Goal: Information Seeking & Learning: Find specific fact

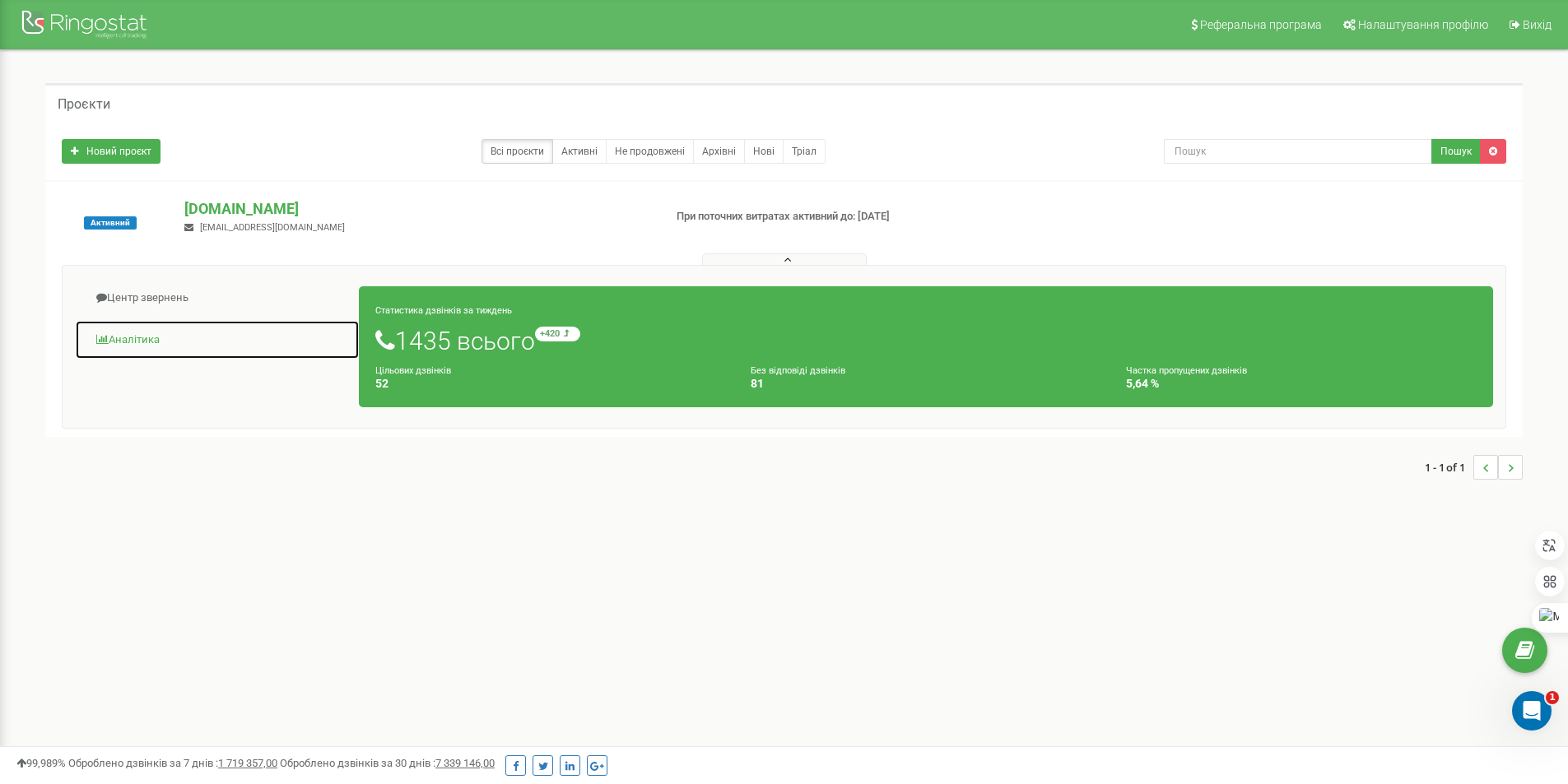
click at [139, 328] on link "Аналiтика" at bounding box center [217, 341] width 285 height 41
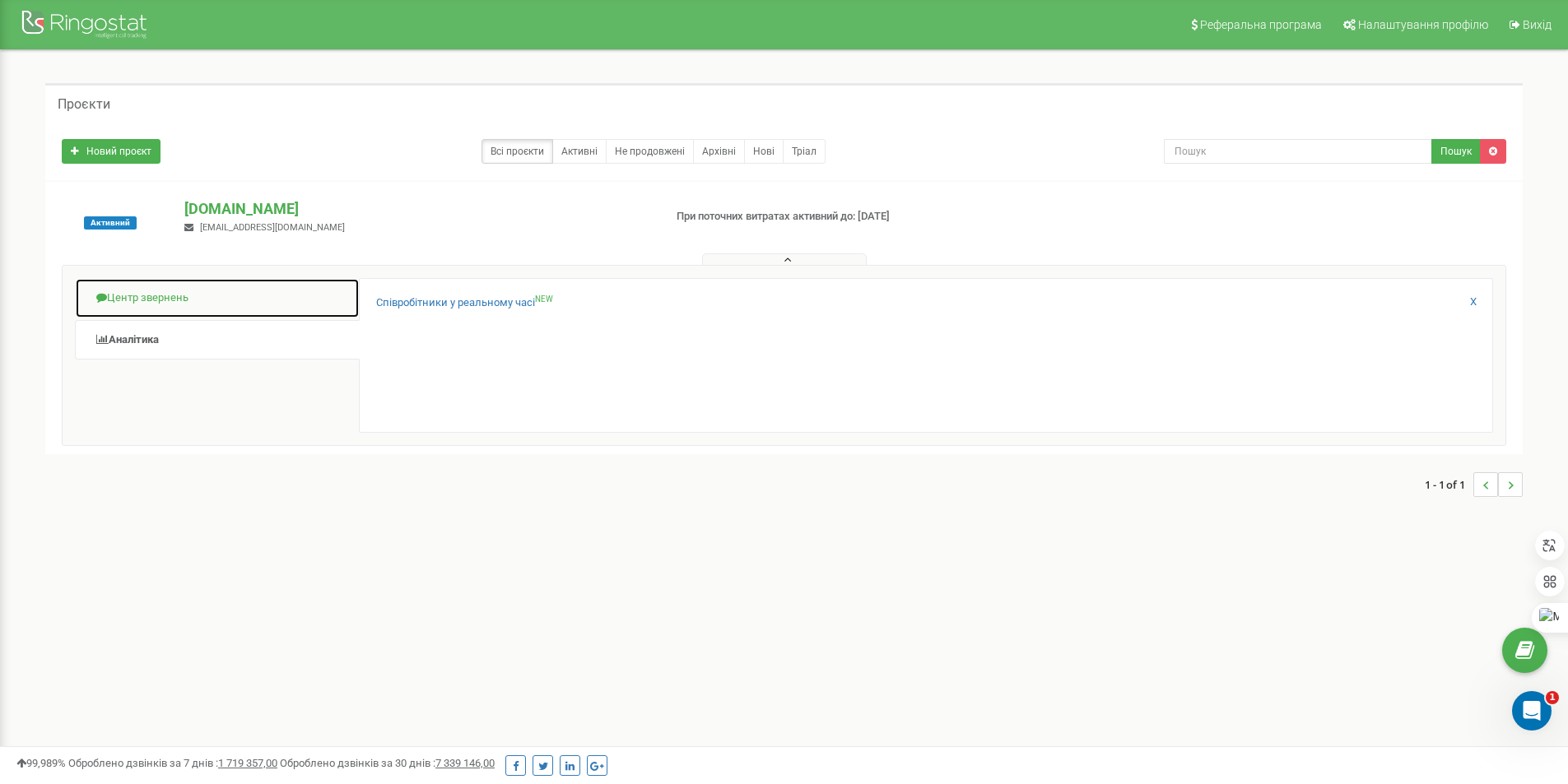
click at [170, 298] on link "Центр звернень" at bounding box center [217, 298] width 285 height 41
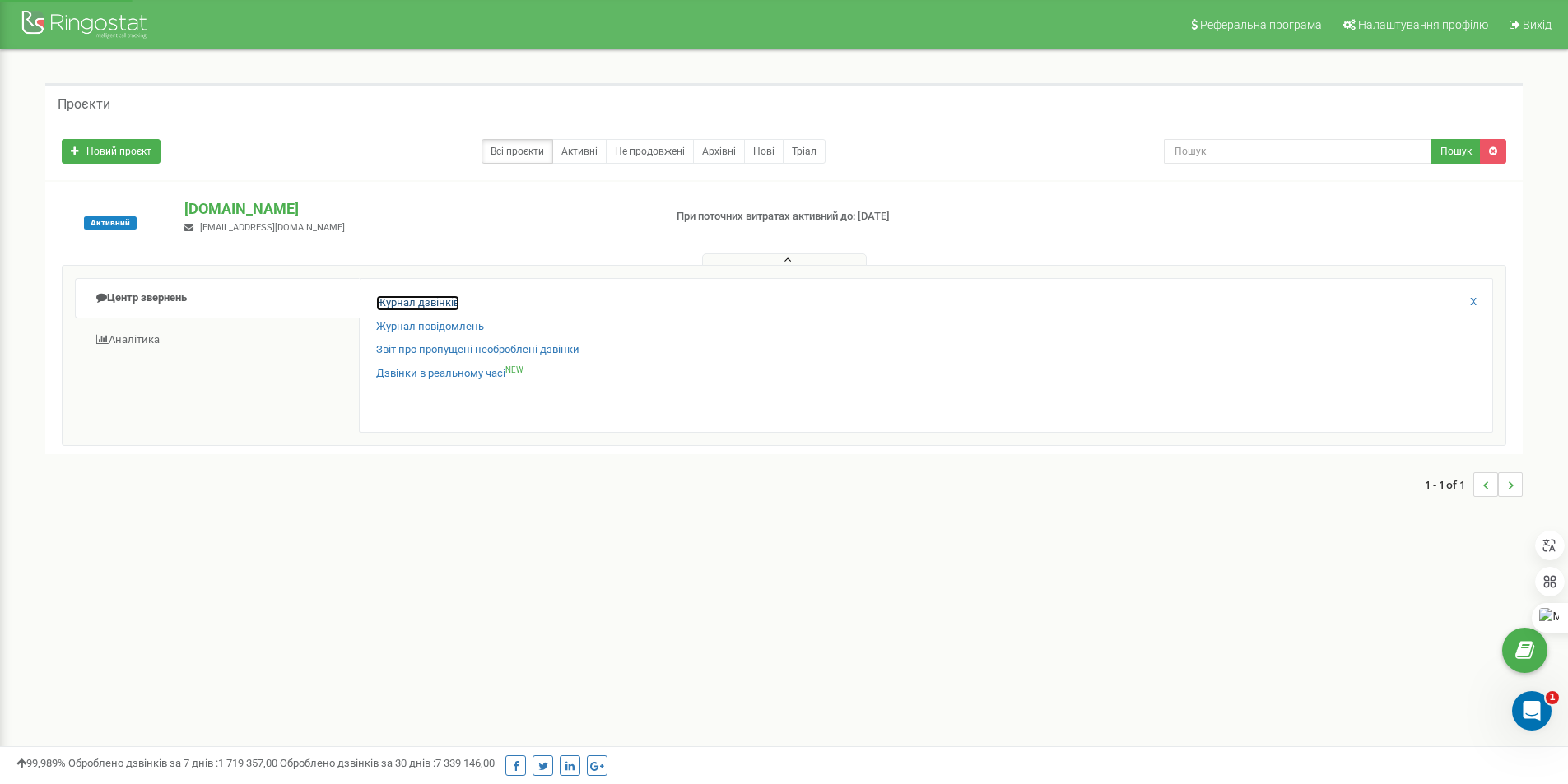
click at [391, 306] on link "Журнал дзвінків" at bounding box center [418, 304] width 83 height 16
click at [408, 302] on link "Журнал дзвінків" at bounding box center [418, 304] width 83 height 16
click at [1305, 144] on input "text" at bounding box center [1298, 152] width 268 height 25
paste input "0734089592"
type input "0734089592"
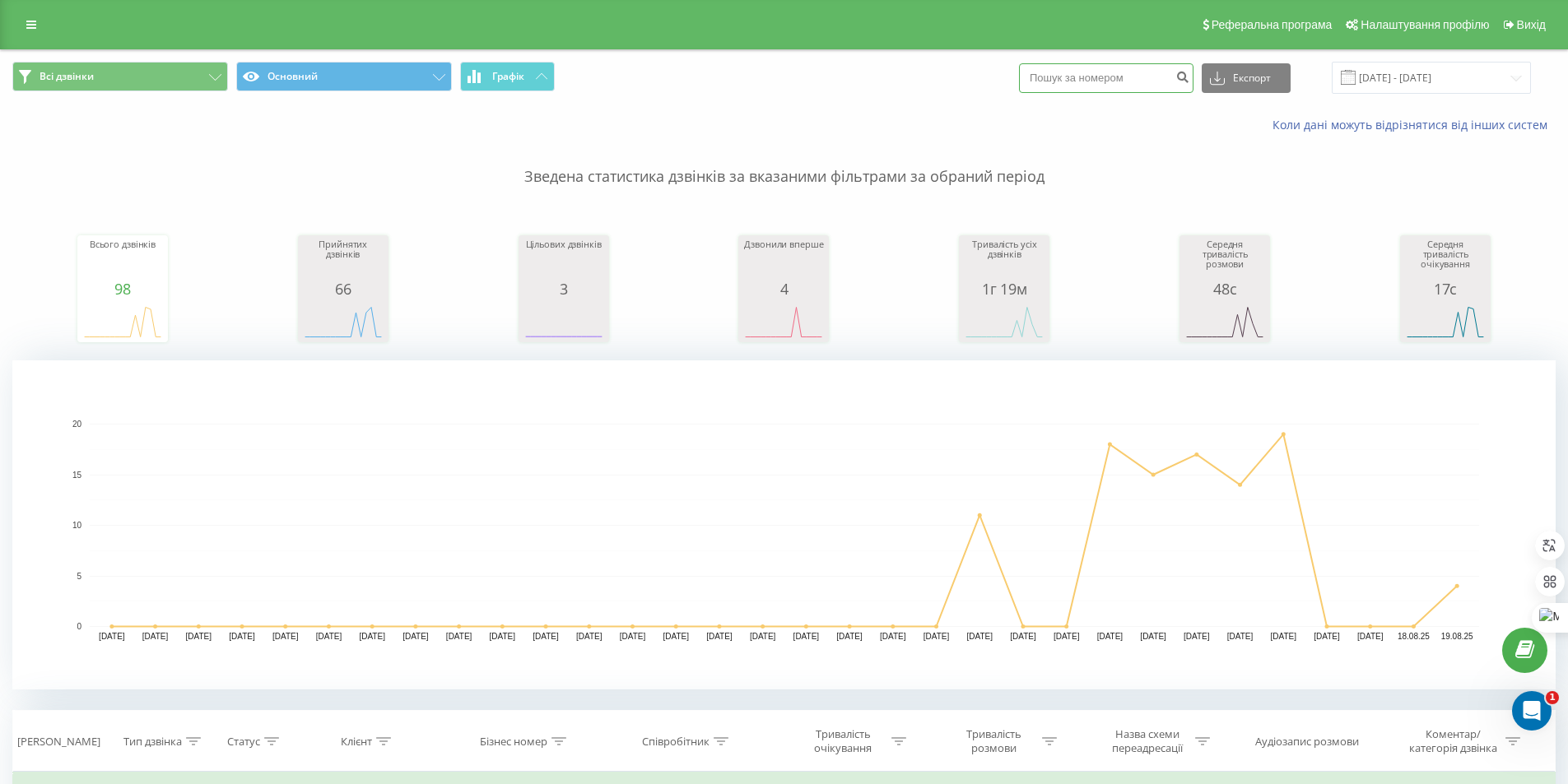
click at [1112, 73] on input at bounding box center [1106, 79] width 175 height 30
paste input "0734089592"
type input "0734089592"
click at [1225, 85] on icon at bounding box center [1217, 78] width 15 height 17
click at [1189, 74] on icon "submit" at bounding box center [1182, 74] width 14 height 10
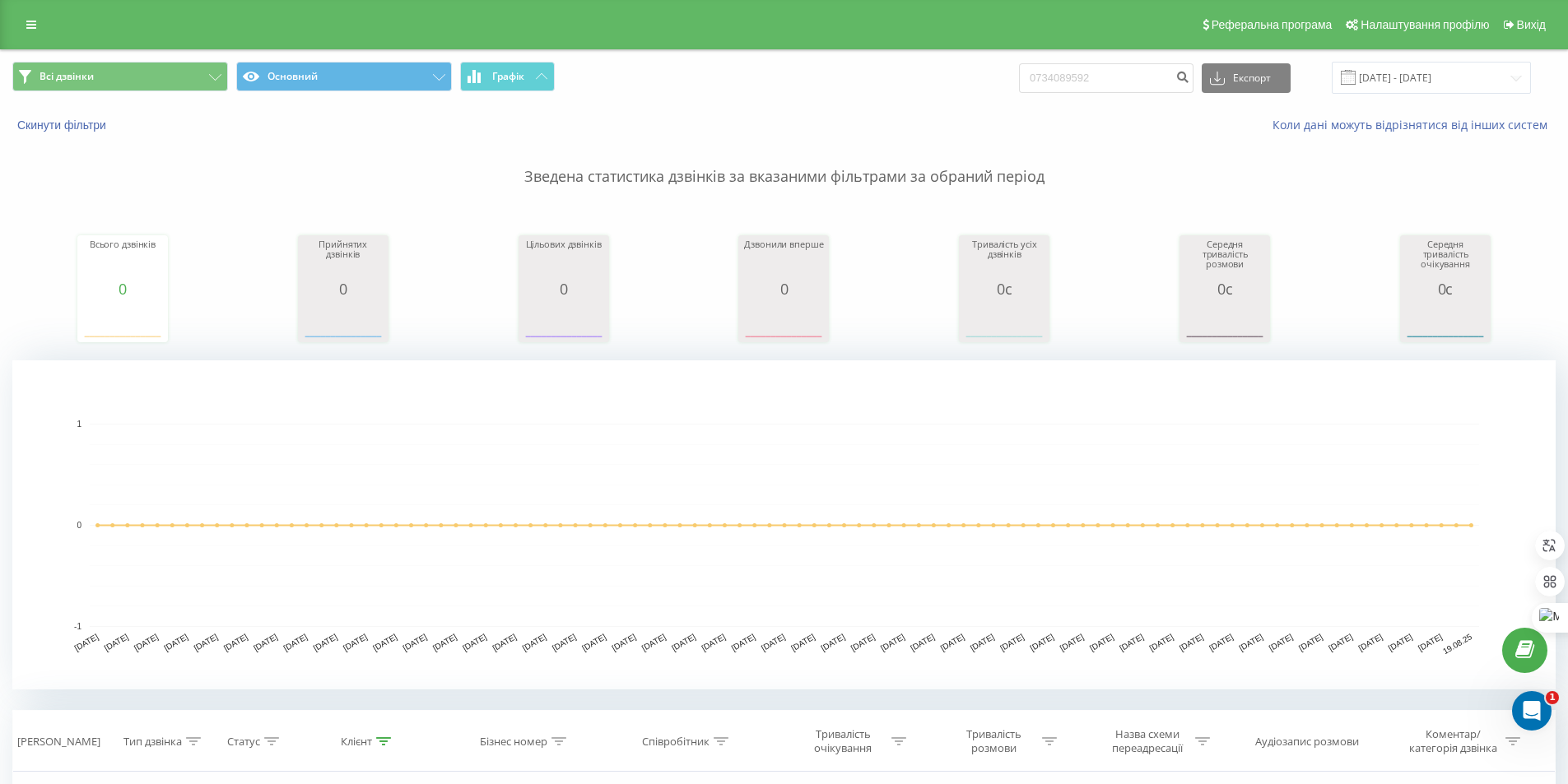
click at [1135, 57] on div "Всі дзвінки Основний Графік 0734089592 Експорт .csv .xls .xlsx 19.05.2025 - 19.…" at bounding box center [784, 78] width 1566 height 55
click at [1133, 84] on input "0734089592" at bounding box center [1106, 79] width 175 height 30
drag, startPoint x: 1142, startPoint y: 74, endPoint x: 554, endPoint y: 65, distance: 588.1
click at [514, 56] on div "Всі дзвінки Основний Графік 0734089592 Експорт .csv .xls .xlsx 19.05.2025 - 19.…" at bounding box center [784, 78] width 1566 height 55
paste input "+380504001161"
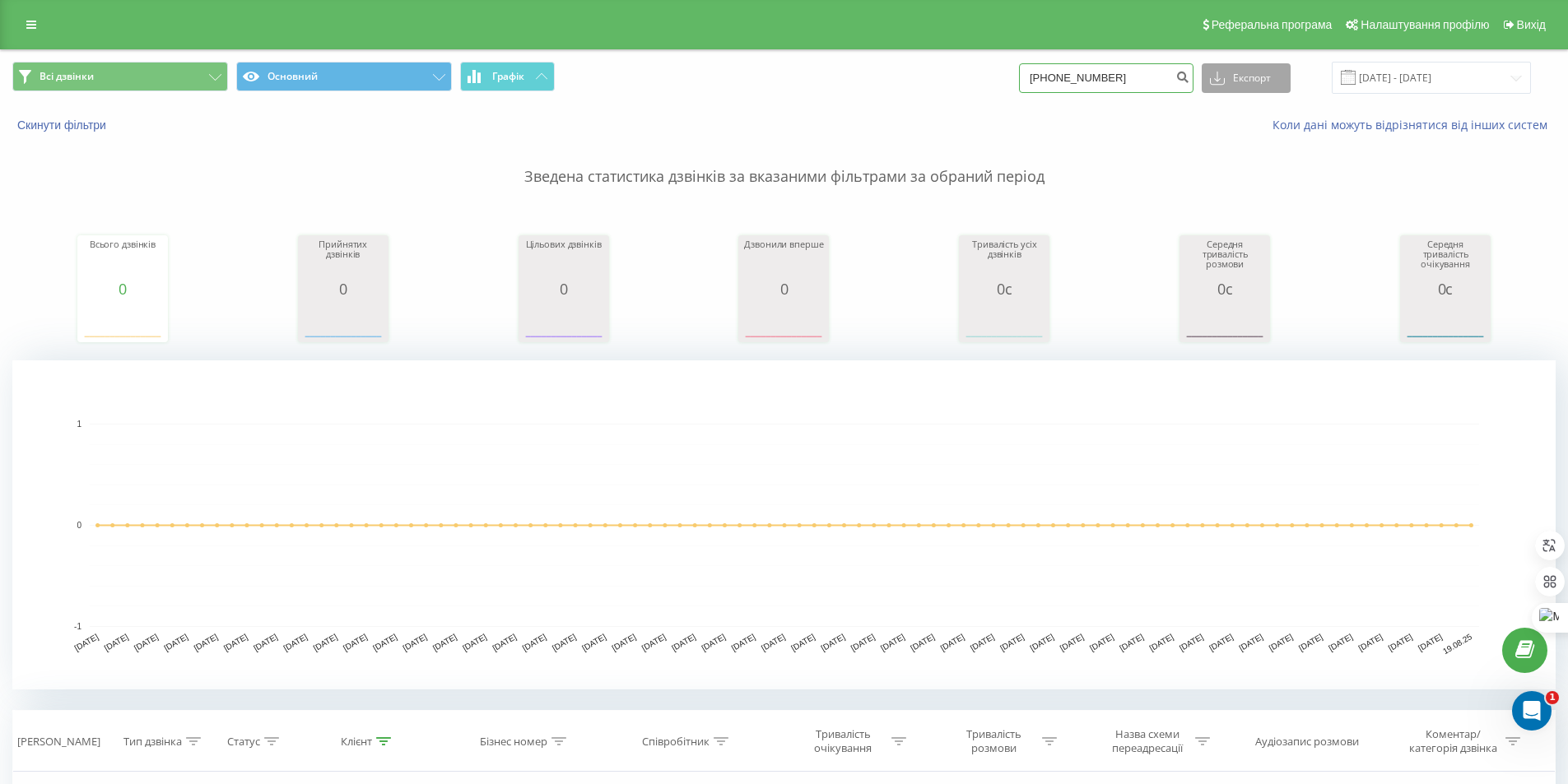
type input "+380504001161"
drag, startPoint x: 1256, startPoint y: 85, endPoint x: 1170, endPoint y: 158, distance: 112.8
click at [1169, 164] on div "Всі дзвінки Основний Графік +380504001161 Експорт .csv .xls .xlsx 19.05.2025 - …" at bounding box center [784, 603] width 1543 height 1105
click at [1189, 72] on icon "submit" at bounding box center [1182, 74] width 14 height 10
drag, startPoint x: 1160, startPoint y: 79, endPoint x: 519, endPoint y: 66, distance: 641.1
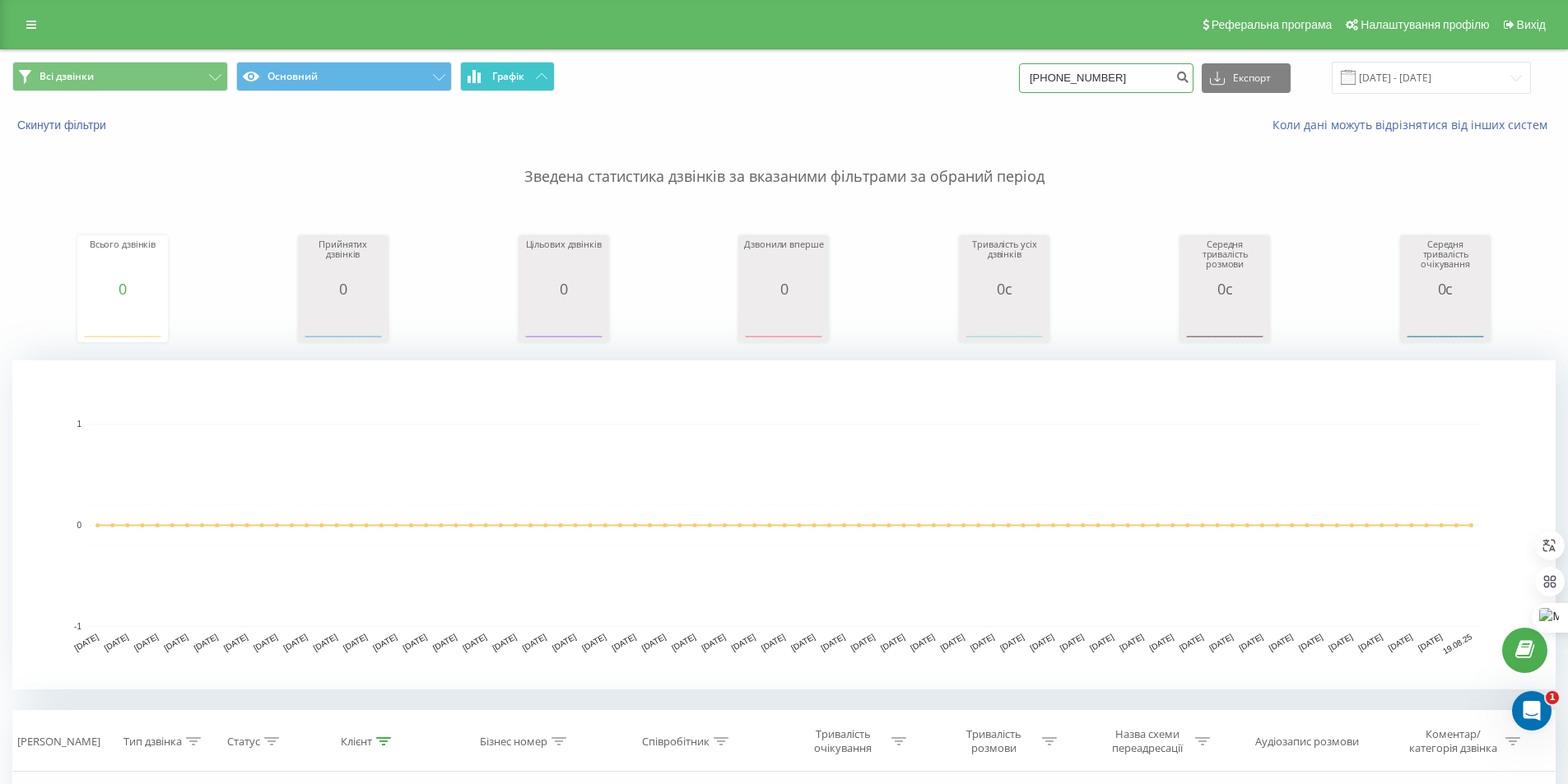
click at [531, 67] on div "Всі дзвінки Основний Графік +380504001161 Експорт .csv .xls .xlsx 19.05.2025 - …" at bounding box center [784, 78] width 1543 height 32
paste input "1551655"
type input "+380501551655"
click at [1189, 79] on icon "submit" at bounding box center [1182, 74] width 14 height 10
drag, startPoint x: 1064, startPoint y: 79, endPoint x: 946, endPoint y: 88, distance: 118.3
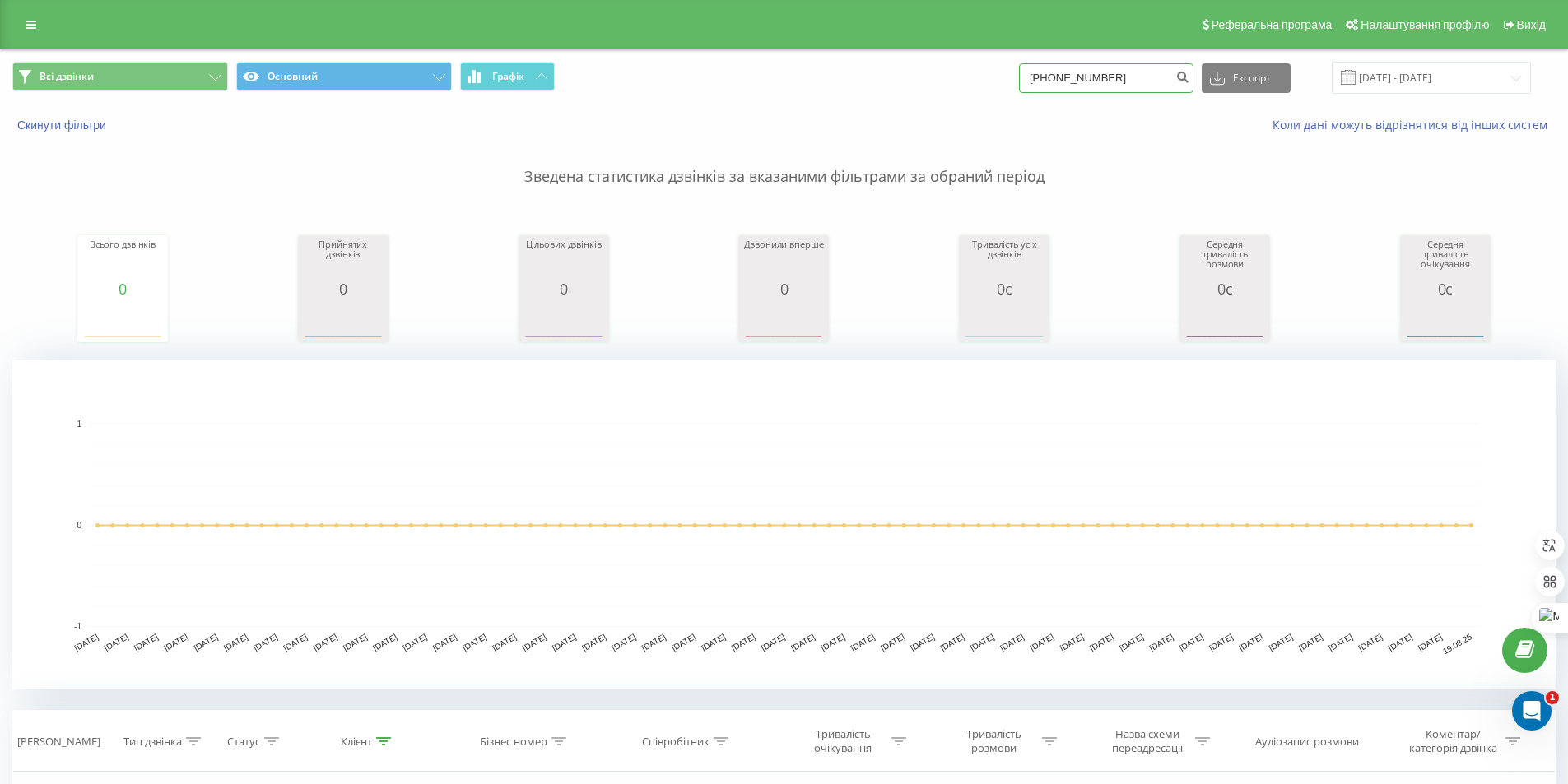
click at [946, 88] on div "Всі дзвінки Основний Графік [PHONE_NUMBER] Експорт .csv .xls .xlsx [DATE] - [DA…" at bounding box center [784, 78] width 1543 height 32
type input "0501551655"
click at [1189, 79] on icon "submit" at bounding box center [1182, 74] width 14 height 10
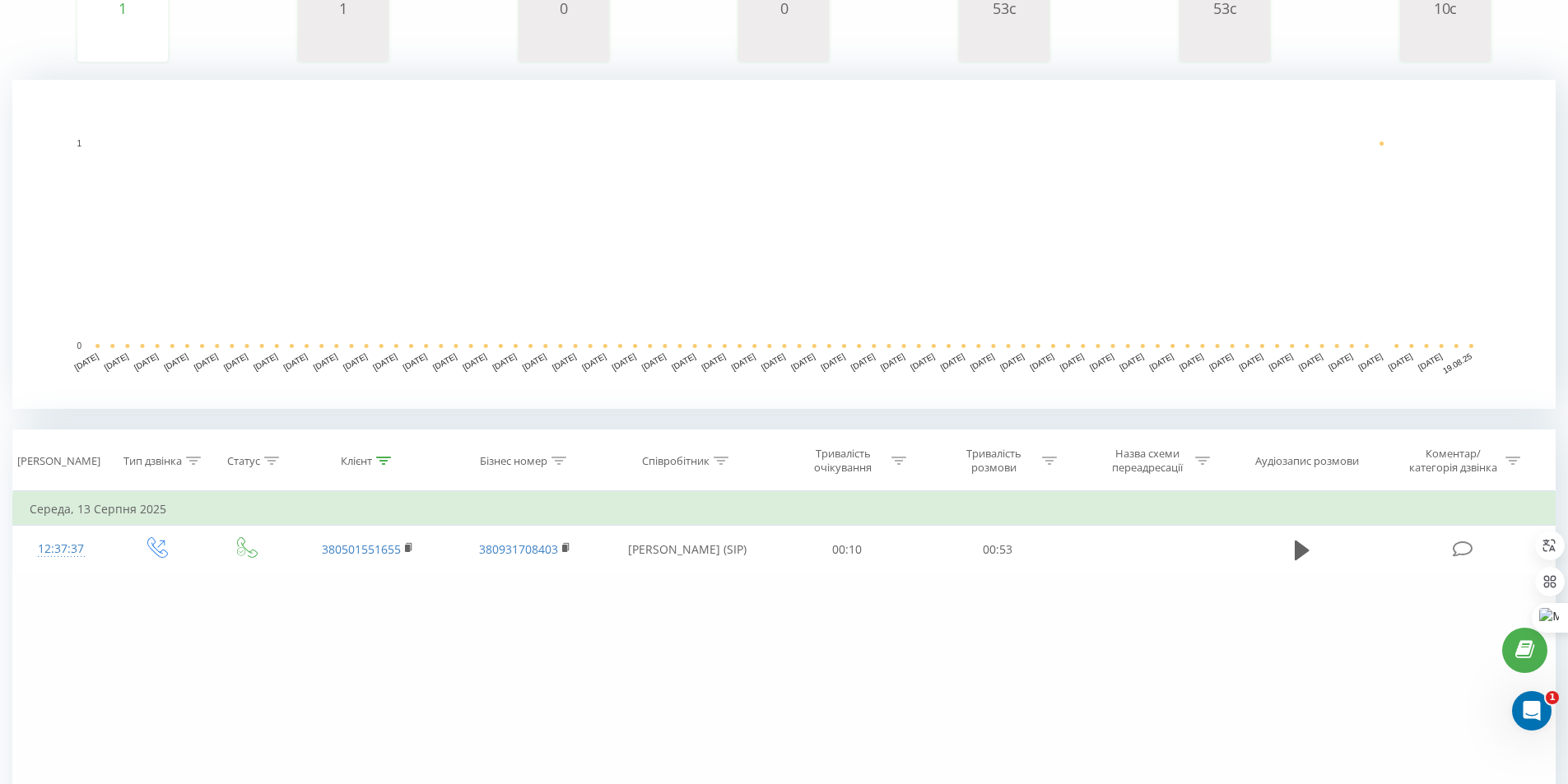
scroll to position [403, 0]
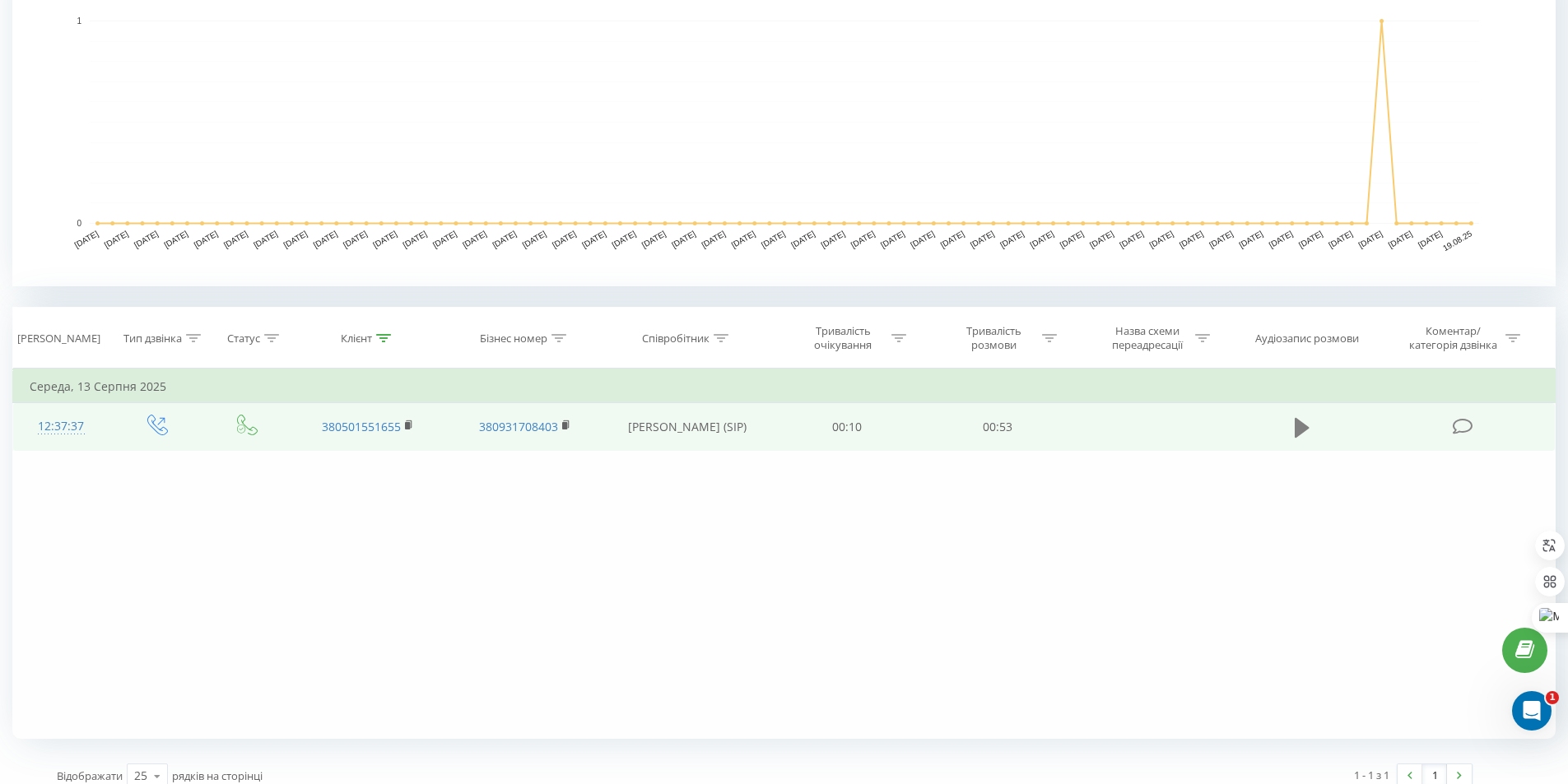
click at [1303, 422] on icon at bounding box center [1301, 428] width 15 height 23
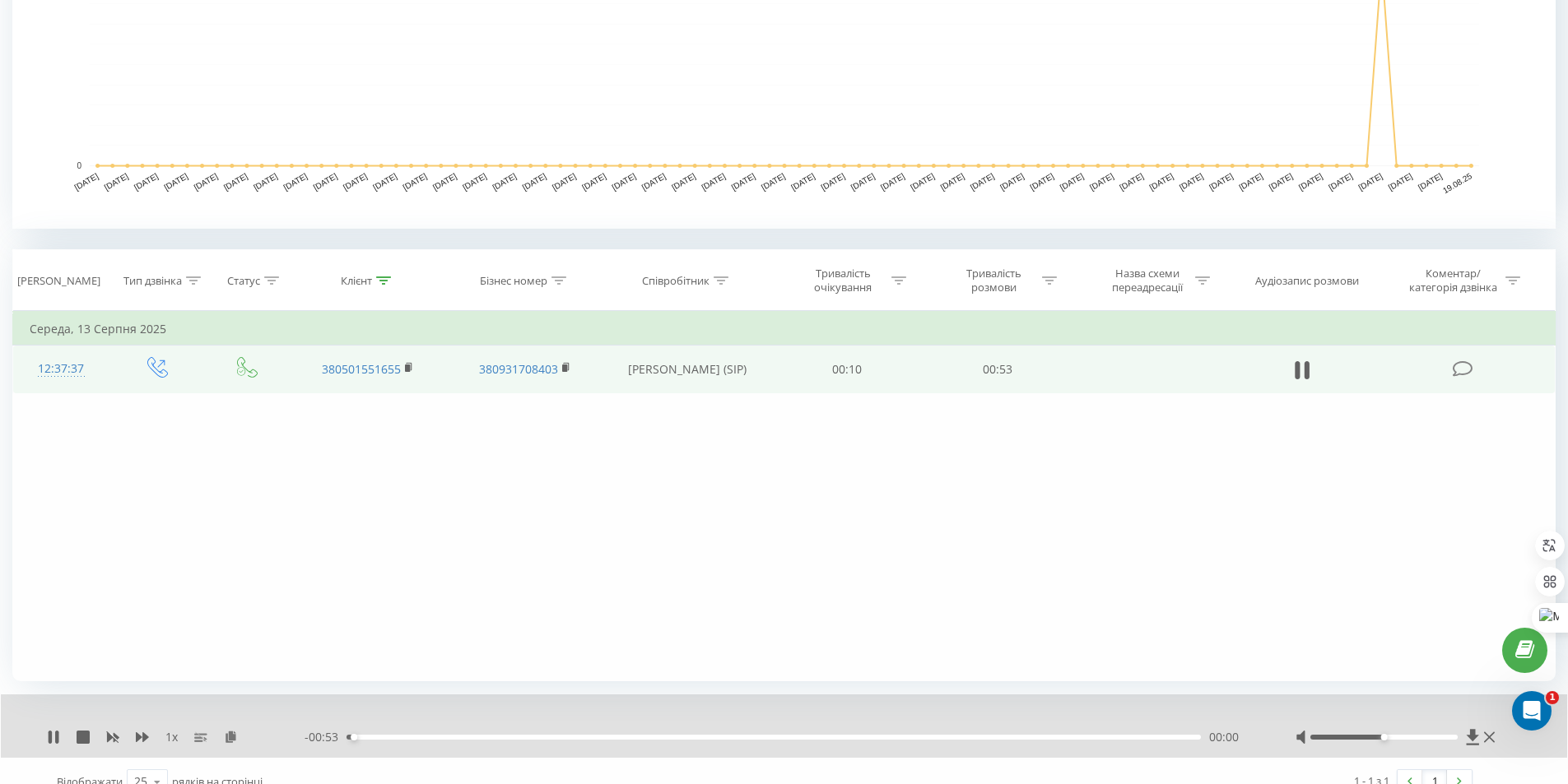
scroll to position [483, 0]
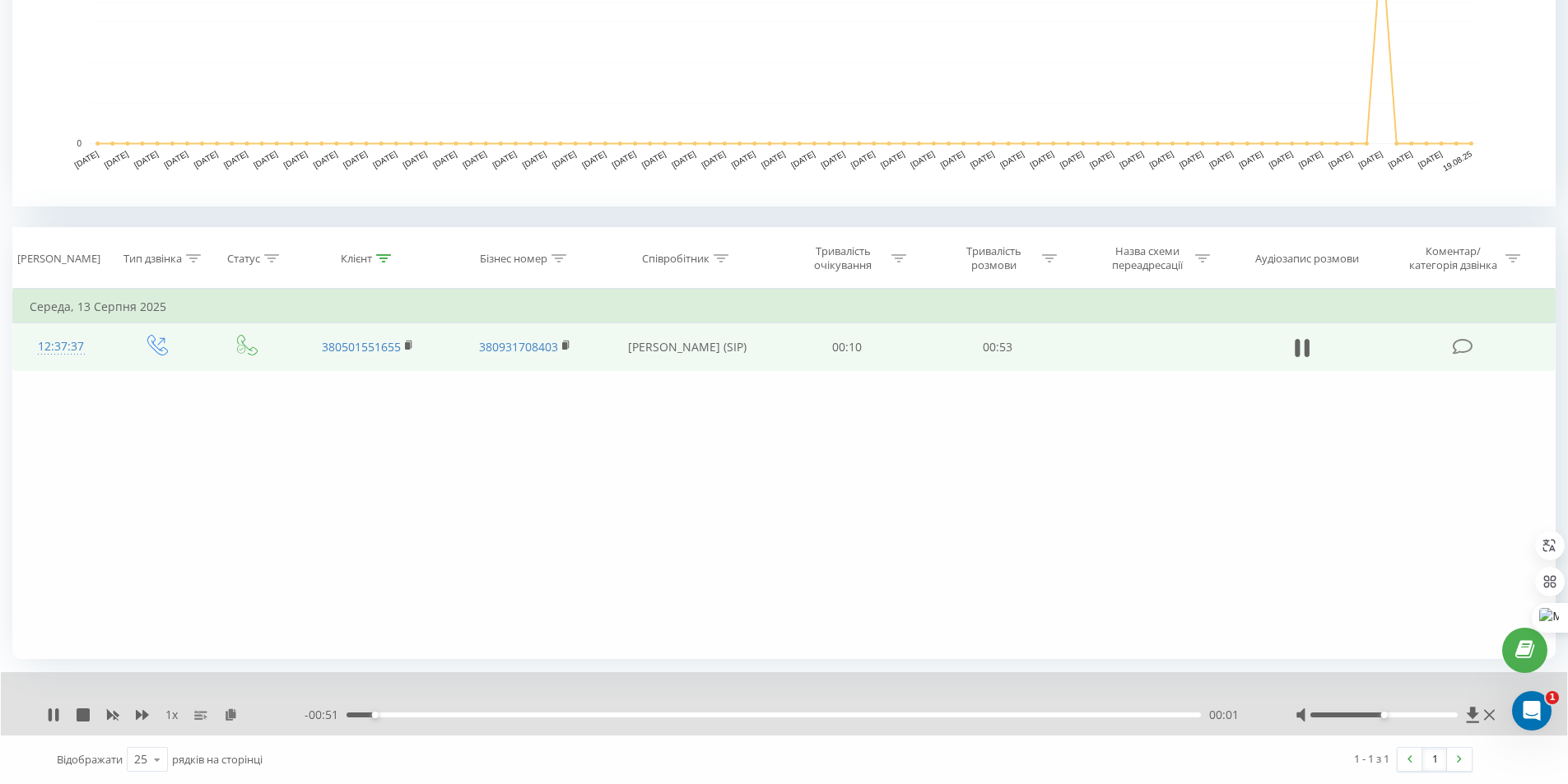
click at [581, 715] on div "00:01" at bounding box center [773, 715] width 855 height 5
click at [682, 714] on div "00:21" at bounding box center [773, 715] width 855 height 5
click at [778, 724] on div "1 x - 00:23 00:29 00:29" at bounding box center [784, 705] width 1566 height 64
click at [778, 719] on div "- 00:23 00:29 00:29" at bounding box center [780, 715] width 950 height 17
click at [776, 716] on div "00:30" at bounding box center [773, 715] width 855 height 5
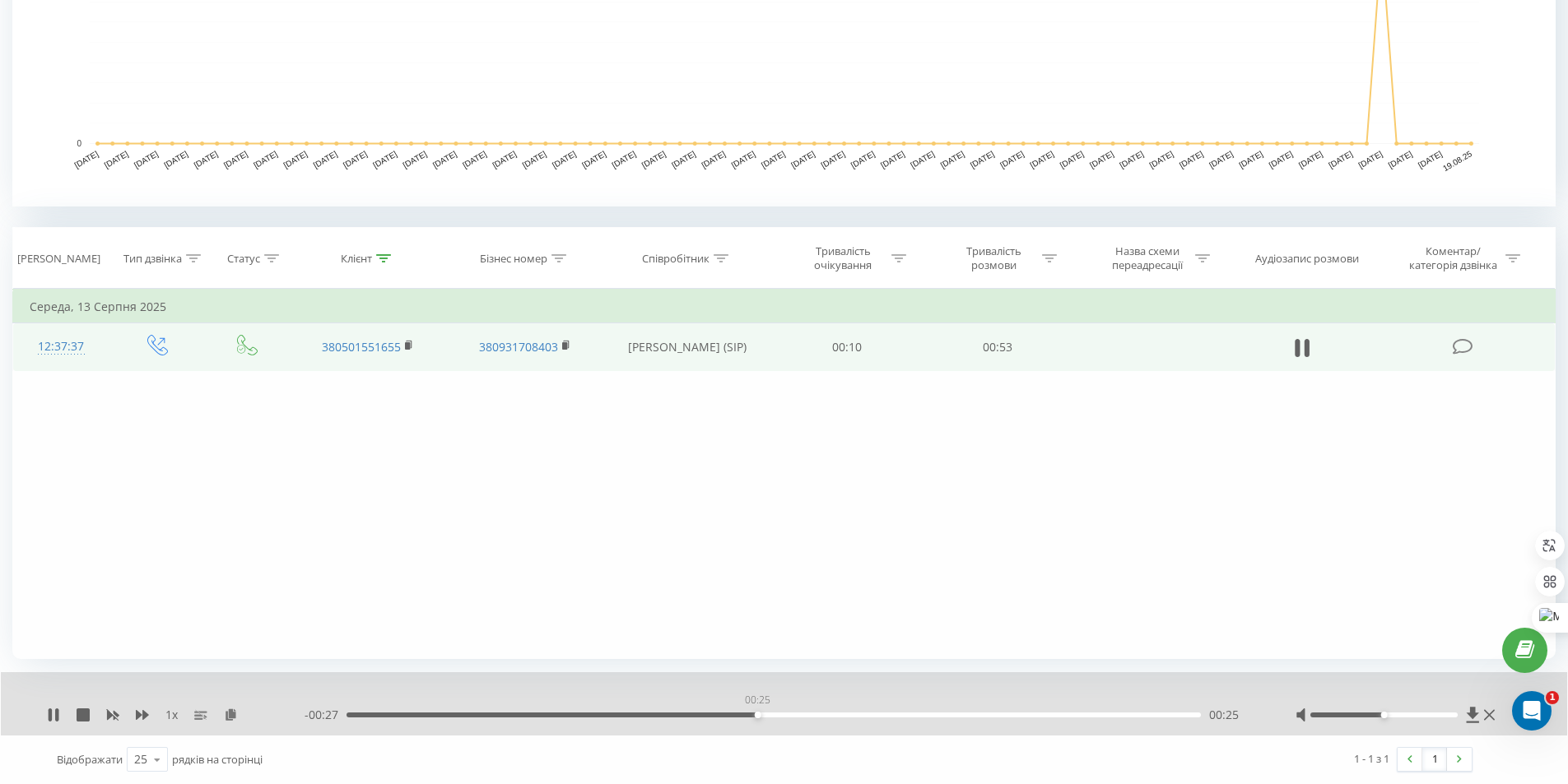
click at [758, 716] on div "00:25" at bounding box center [773, 715] width 855 height 5
click at [816, 717] on div "00:27" at bounding box center [773, 715] width 855 height 5
click at [931, 710] on div "- 00:23 00:29 00:29" at bounding box center [780, 715] width 950 height 17
click at [918, 713] on div "00:35" at bounding box center [773, 715] width 855 height 5
click at [1020, 714] on div "00:39" at bounding box center [773, 715] width 855 height 5
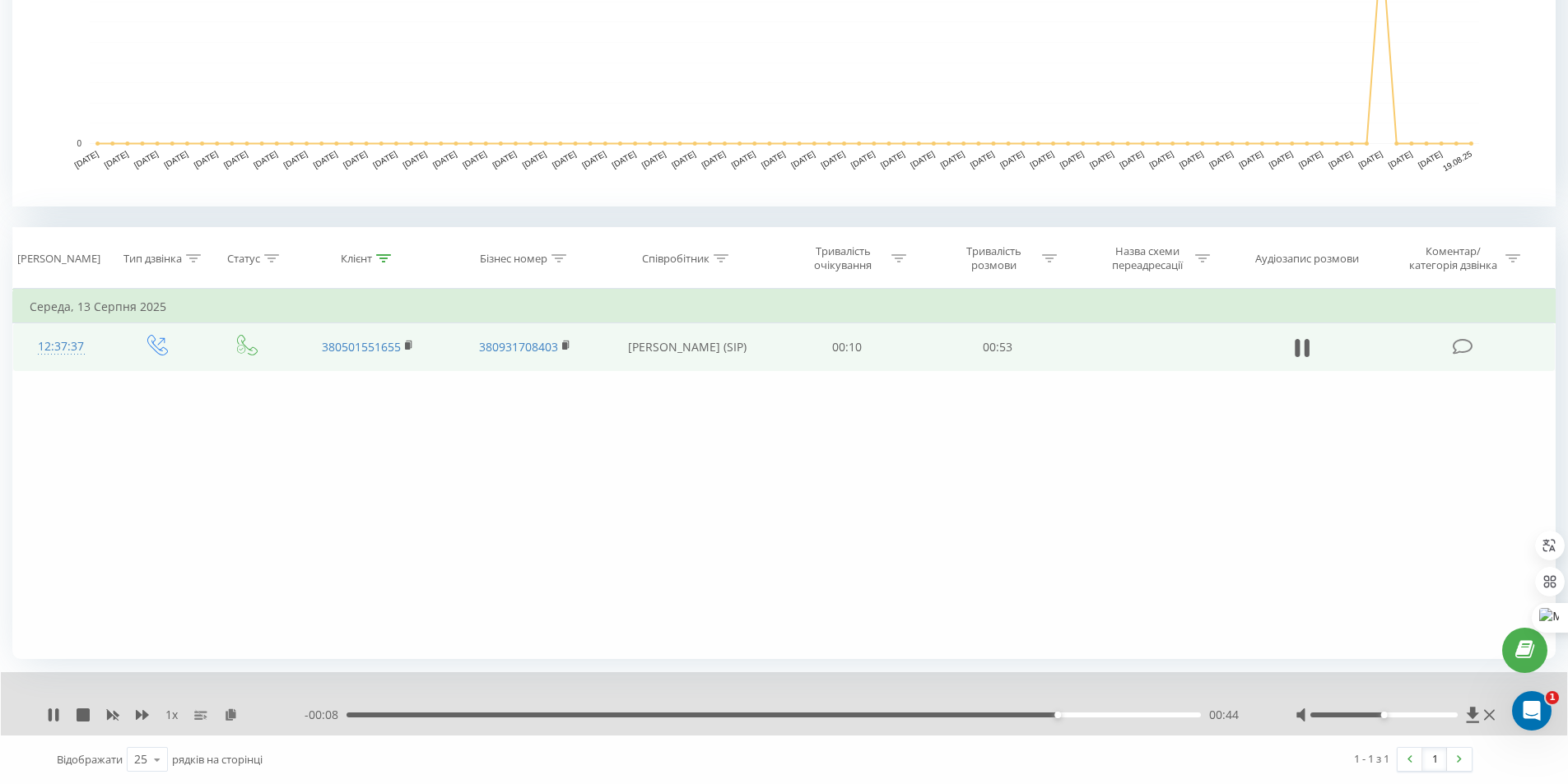
click at [1102, 712] on div "00:44" at bounding box center [773, 715] width 855 height 5
click at [1150, 712] on div "00:50" at bounding box center [773, 715] width 855 height 5
click at [1195, 711] on div "- 00:03 00:50 00:50" at bounding box center [780, 715] width 950 height 17
click at [1304, 438] on div "Фільтрувати за умовою Дорівнює Введіть значення Скасувати OK Фільтрувати за умо…" at bounding box center [784, 473] width 1543 height 370
drag, startPoint x: 319, startPoint y: 348, endPoint x: 407, endPoint y: 346, distance: 88.0
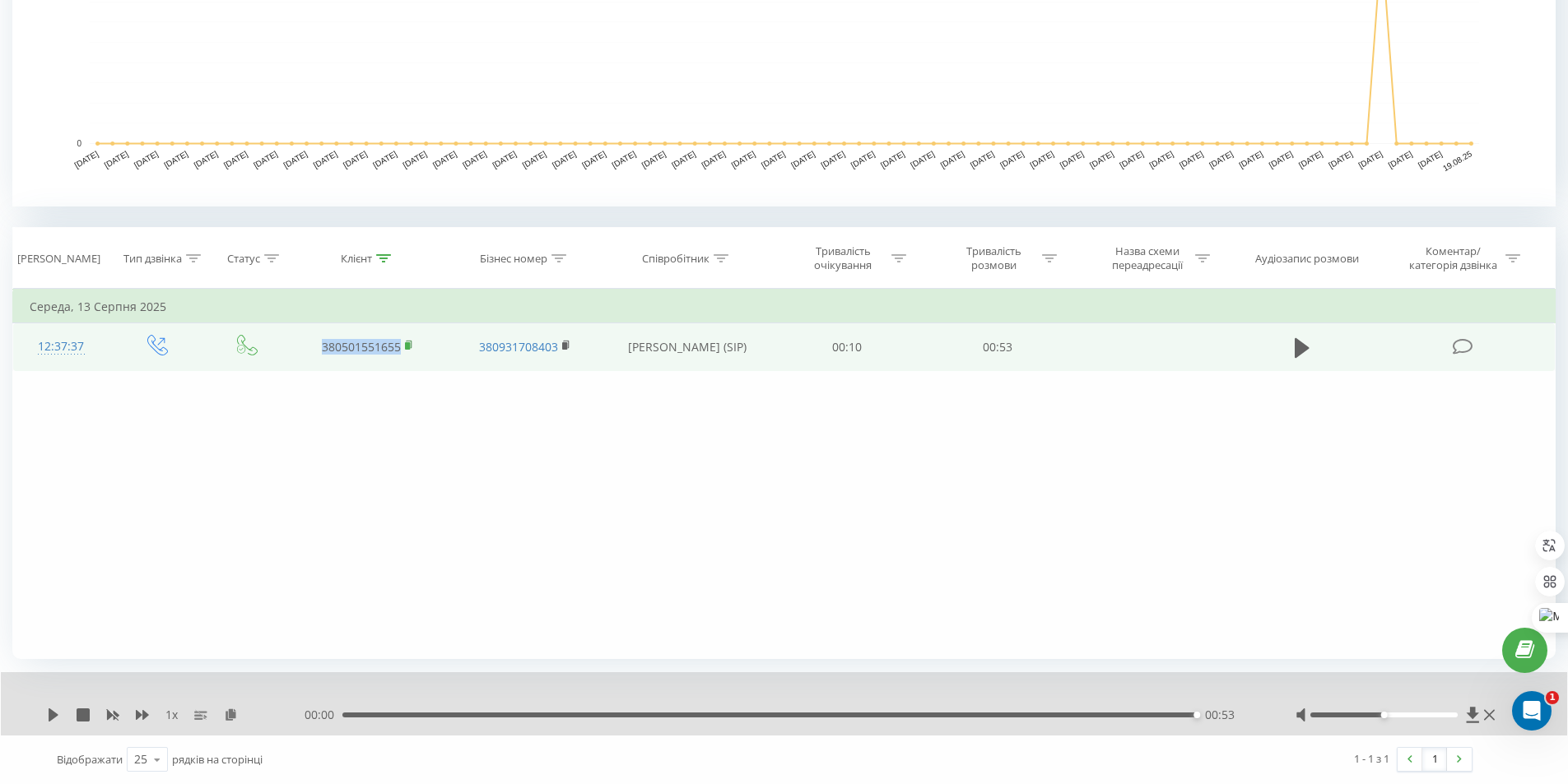
click at [407, 346] on td "380501551655" at bounding box center [367, 347] width 156 height 48
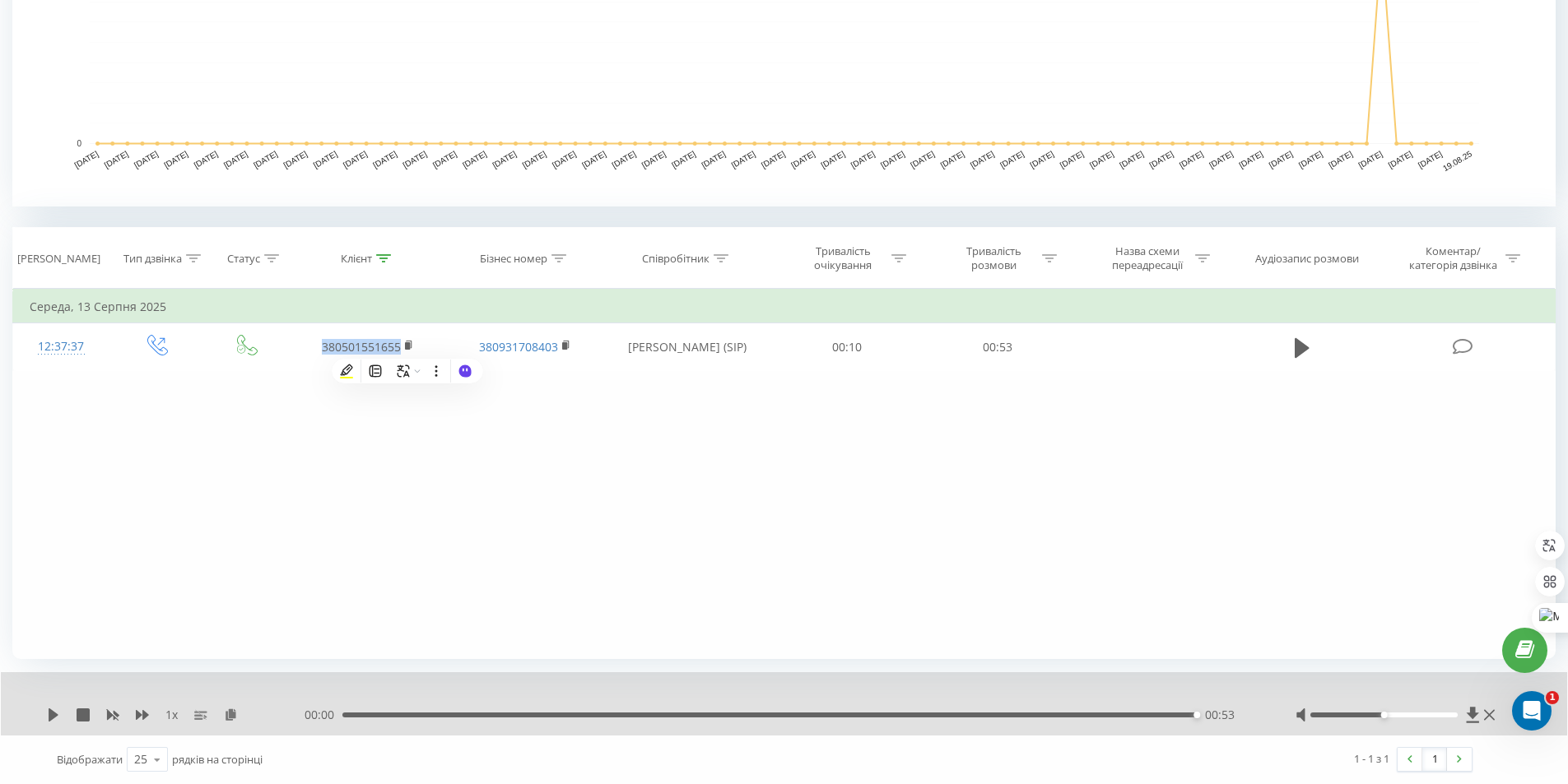
copy link "380501551655"
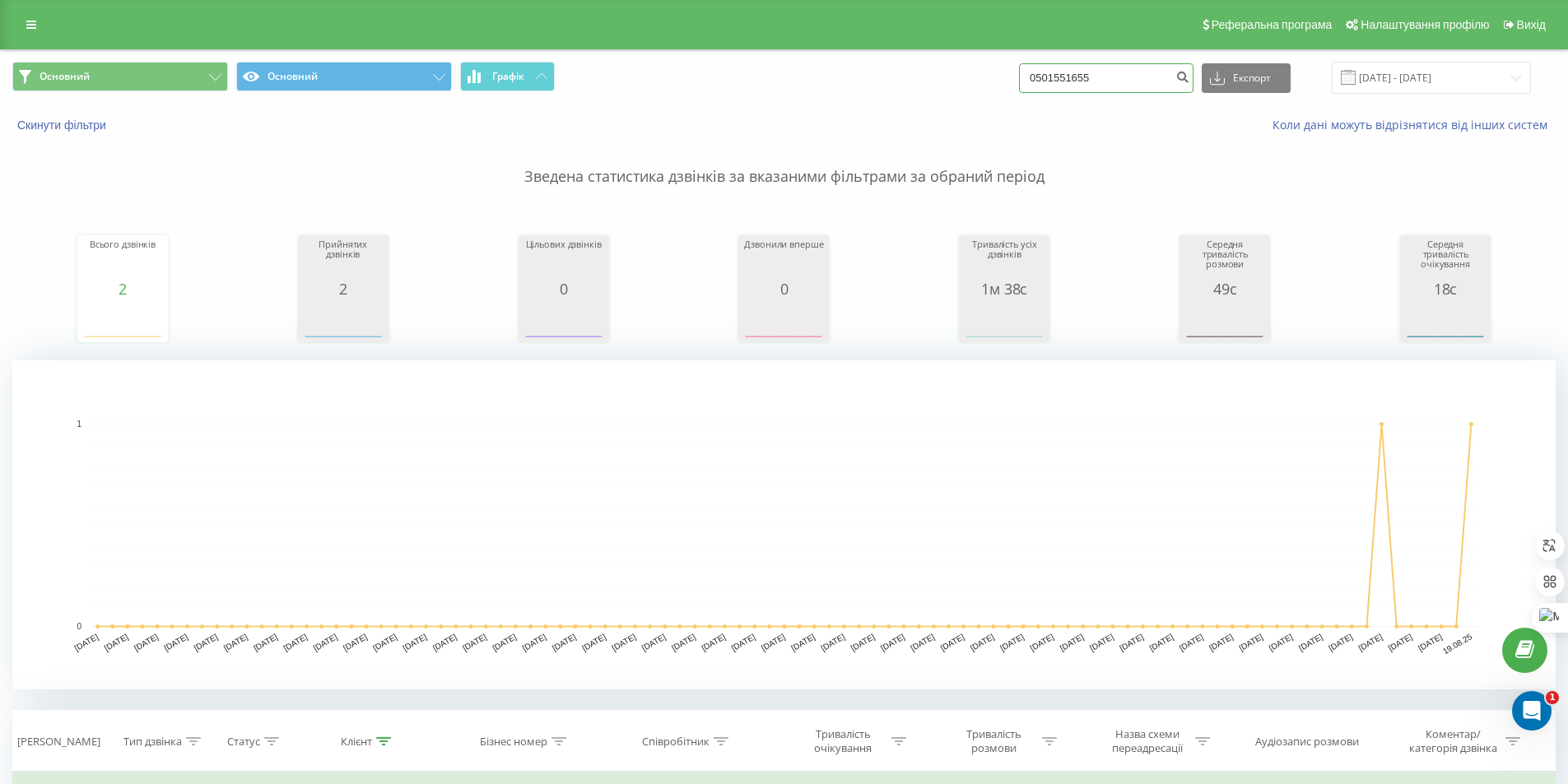
drag, startPoint x: 1150, startPoint y: 75, endPoint x: 963, endPoint y: 79, distance: 187.0
click at [963, 79] on div "Основний Основний Графік 0501551655 Експорт .csv .xls .xlsx 19.05.2025 - 19.08.…" at bounding box center [784, 78] width 1543 height 32
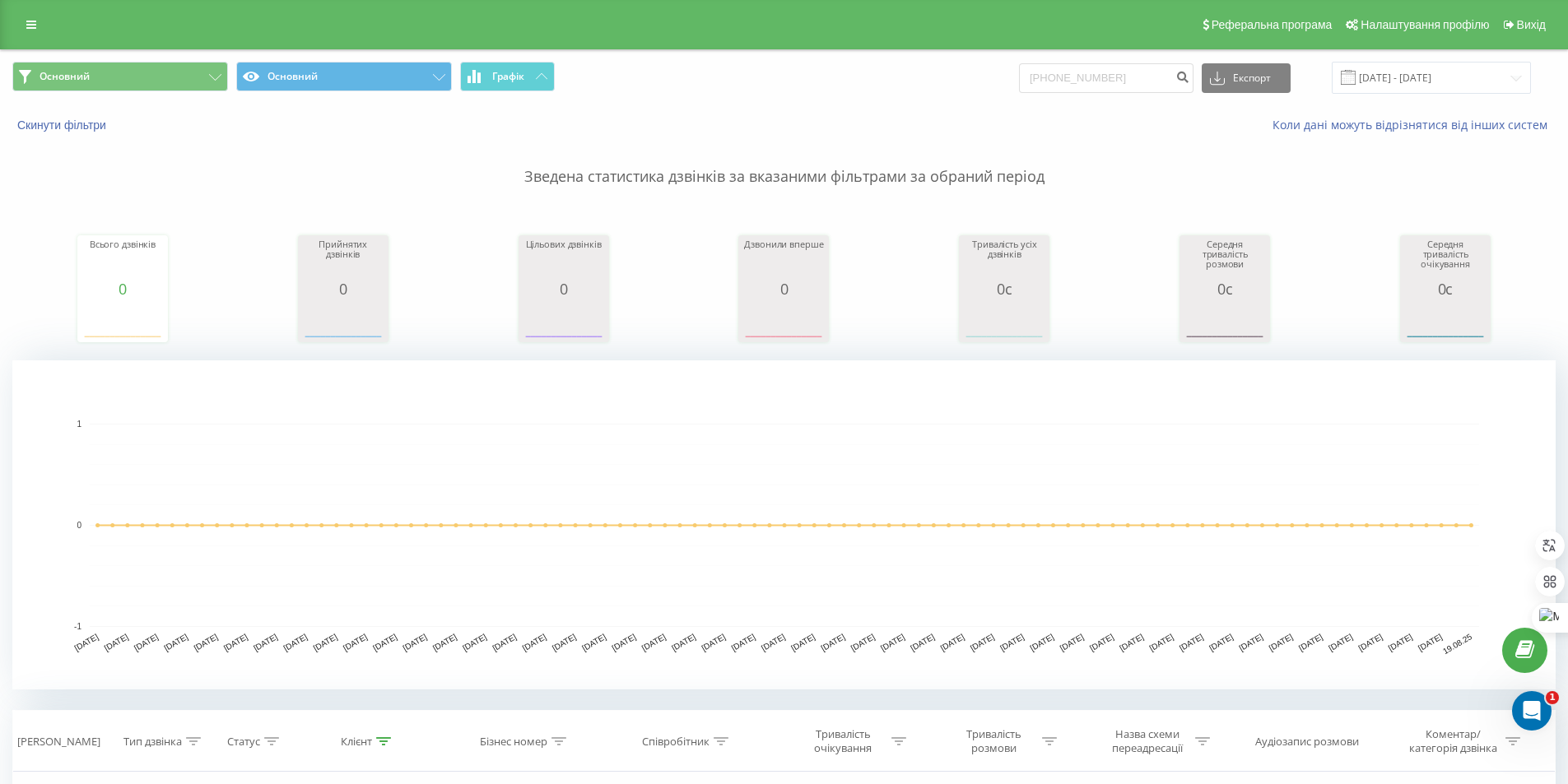
drag, startPoint x: 237, startPoint y: 27, endPoint x: 157, endPoint y: 31, distance: 80.1
click at [231, 27] on div "Реферальна програма Налаштування профілю Вихід" at bounding box center [784, 25] width 1568 height 49
click at [42, 26] on link at bounding box center [32, 25] width 30 height 23
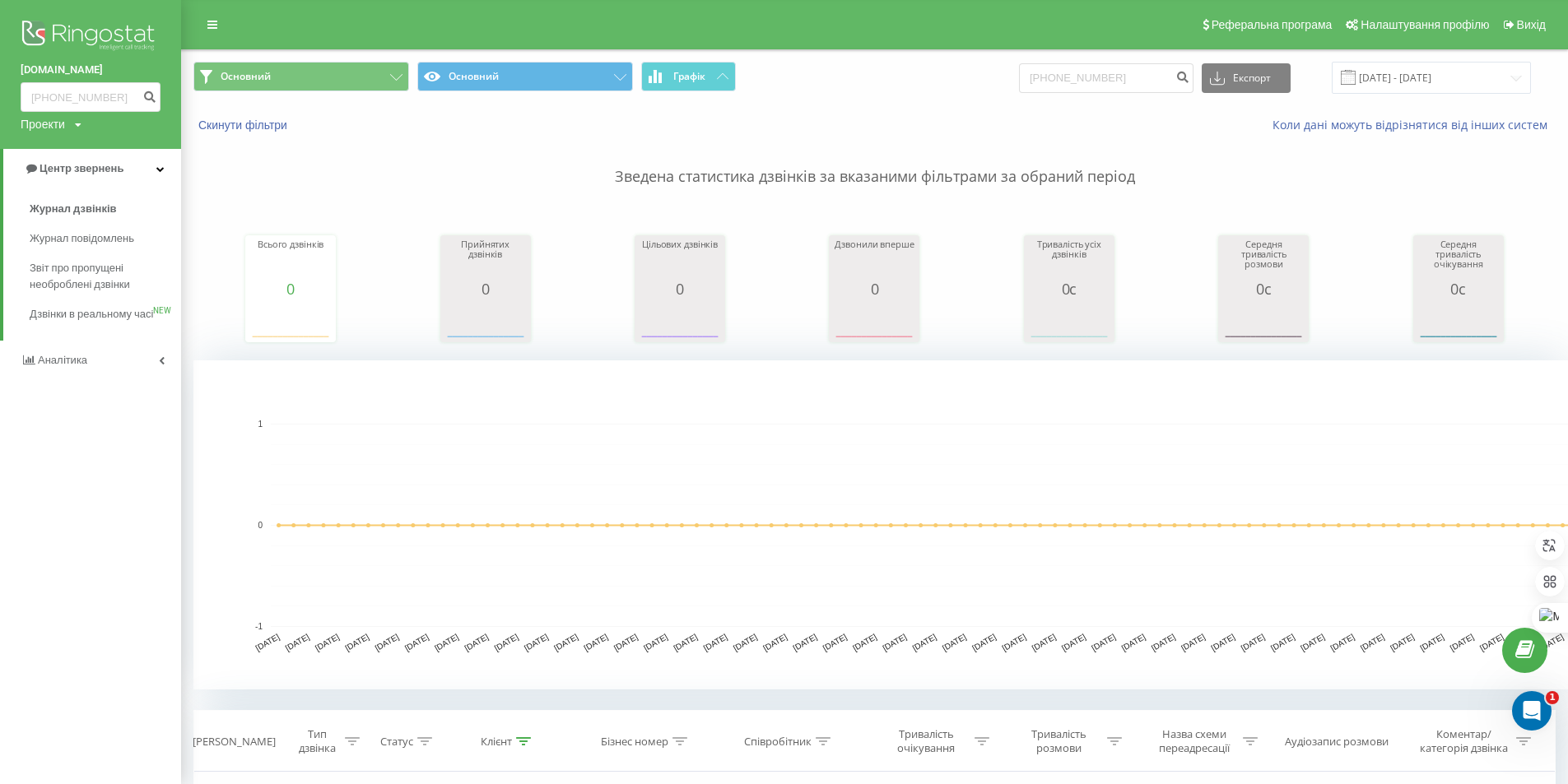
click at [96, 38] on img at bounding box center [90, 37] width 139 height 41
drag, startPoint x: 114, startPoint y: 94, endPoint x: 0, endPoint y: 93, distance: 114.0
click at [0, 93] on div "brokbridge.UA +380501551655 Проекти brokbridge.UA" at bounding box center [90, 74] width 181 height 149
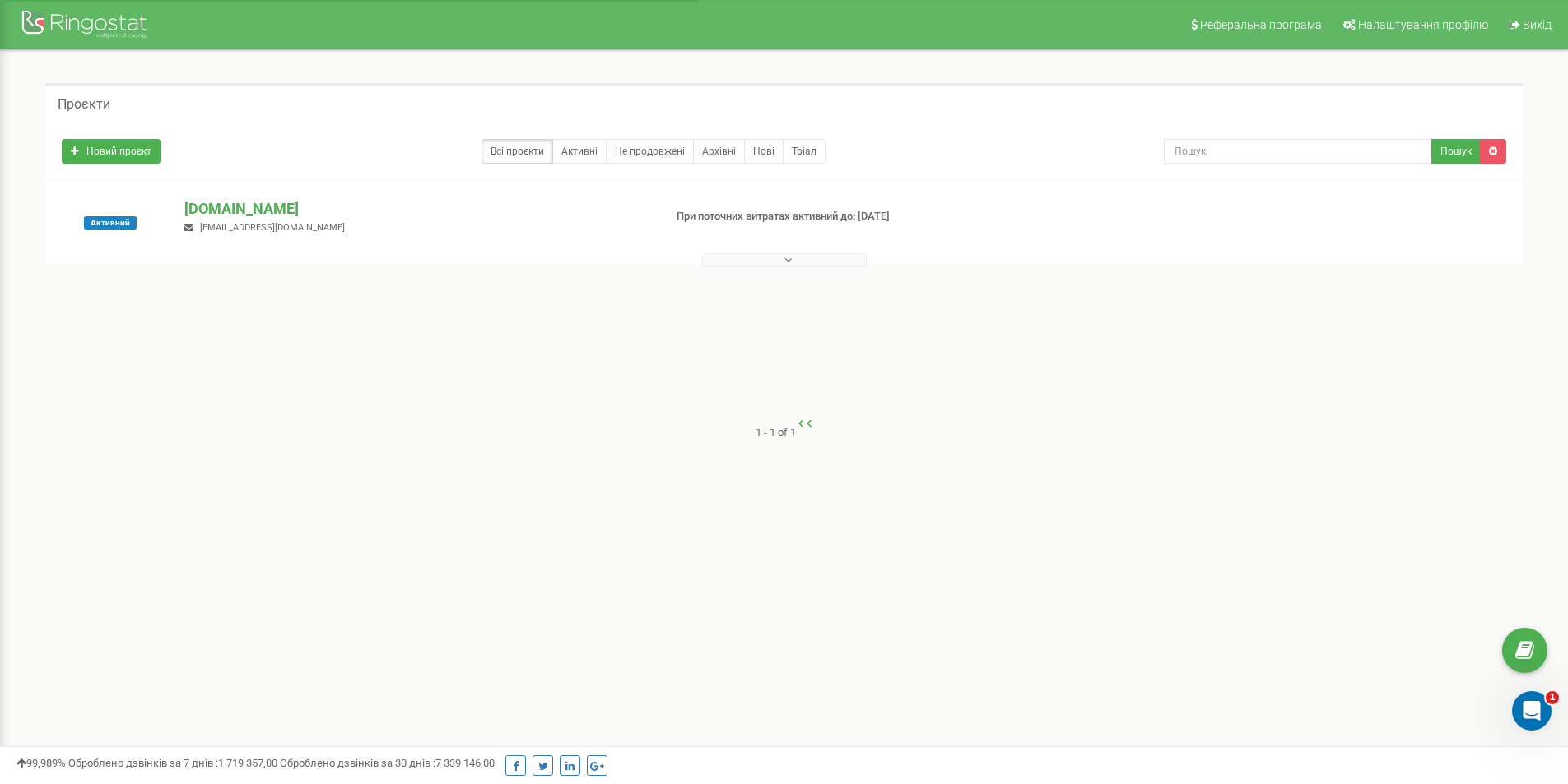
click at [127, 223] on span "Активний" at bounding box center [110, 222] width 53 height 13
click at [240, 212] on p "[DOMAIN_NAME]" at bounding box center [417, 209] width 465 height 21
click at [757, 260] on button at bounding box center [784, 260] width 164 height 12
click at [765, 260] on button at bounding box center [784, 260] width 164 height 12
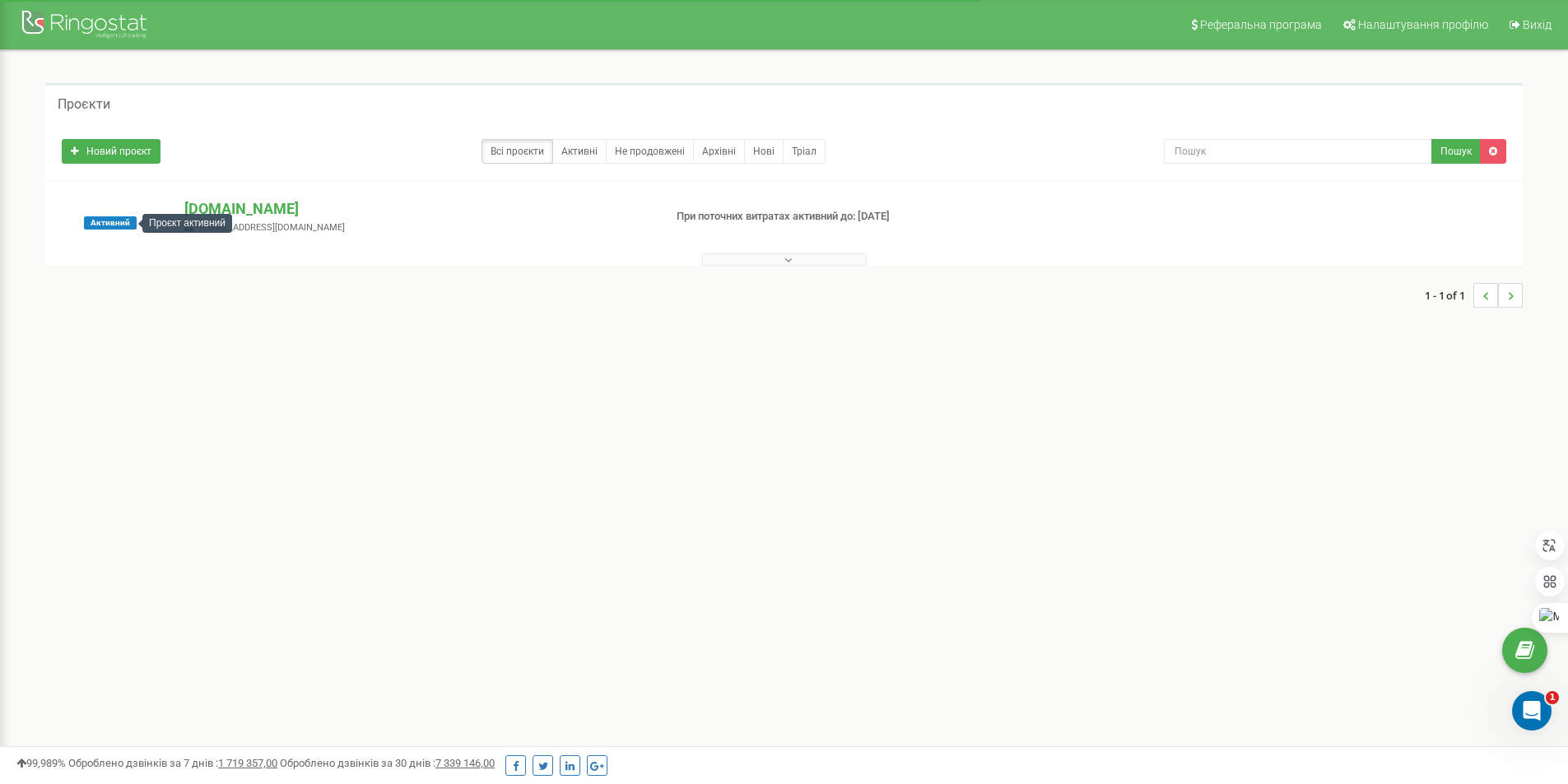
click at [121, 220] on span "Активний" at bounding box center [110, 222] width 53 height 13
click at [215, 209] on p "[DOMAIN_NAME]" at bounding box center [417, 209] width 465 height 21
click at [134, 144] on link "Новий проєкт" at bounding box center [111, 152] width 99 height 25
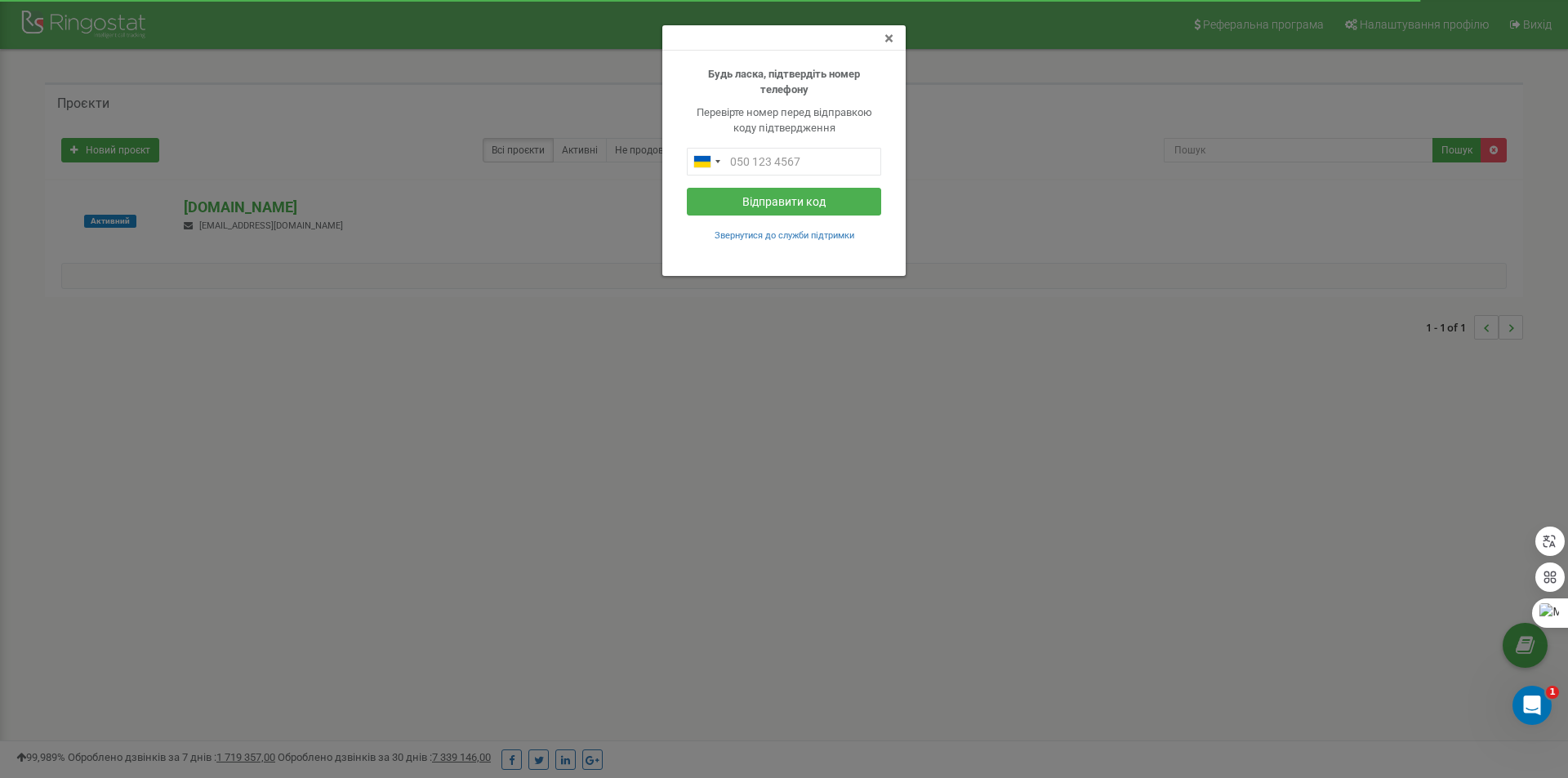
click at [892, 42] on span "×" at bounding box center [889, 39] width 9 height 19
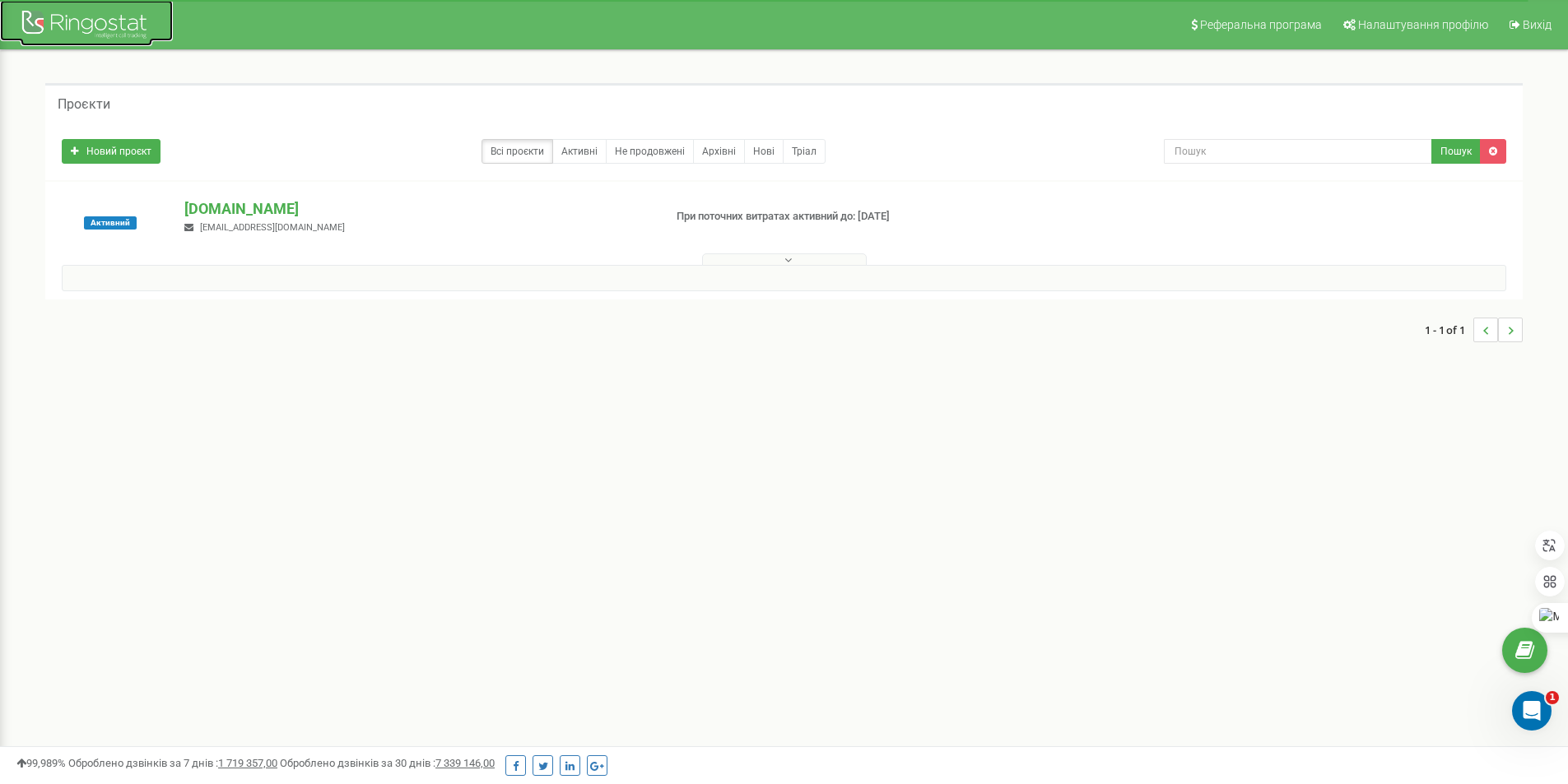
click at [115, 30] on div at bounding box center [86, 26] width 132 height 40
click at [589, 160] on link "Активні" at bounding box center [580, 152] width 55 height 25
drag, startPoint x: 209, startPoint y: 207, endPoint x: 139, endPoint y: 409, distance: 213.8
click at [139, 409] on div "Реферальна програма Налаштування профілю Вихід Проєкти Новий проєкт Всі проєкти…" at bounding box center [784, 494] width 1568 height 988
click at [1426, 19] on span "Налаштування профілю" at bounding box center [1422, 25] width 130 height 13
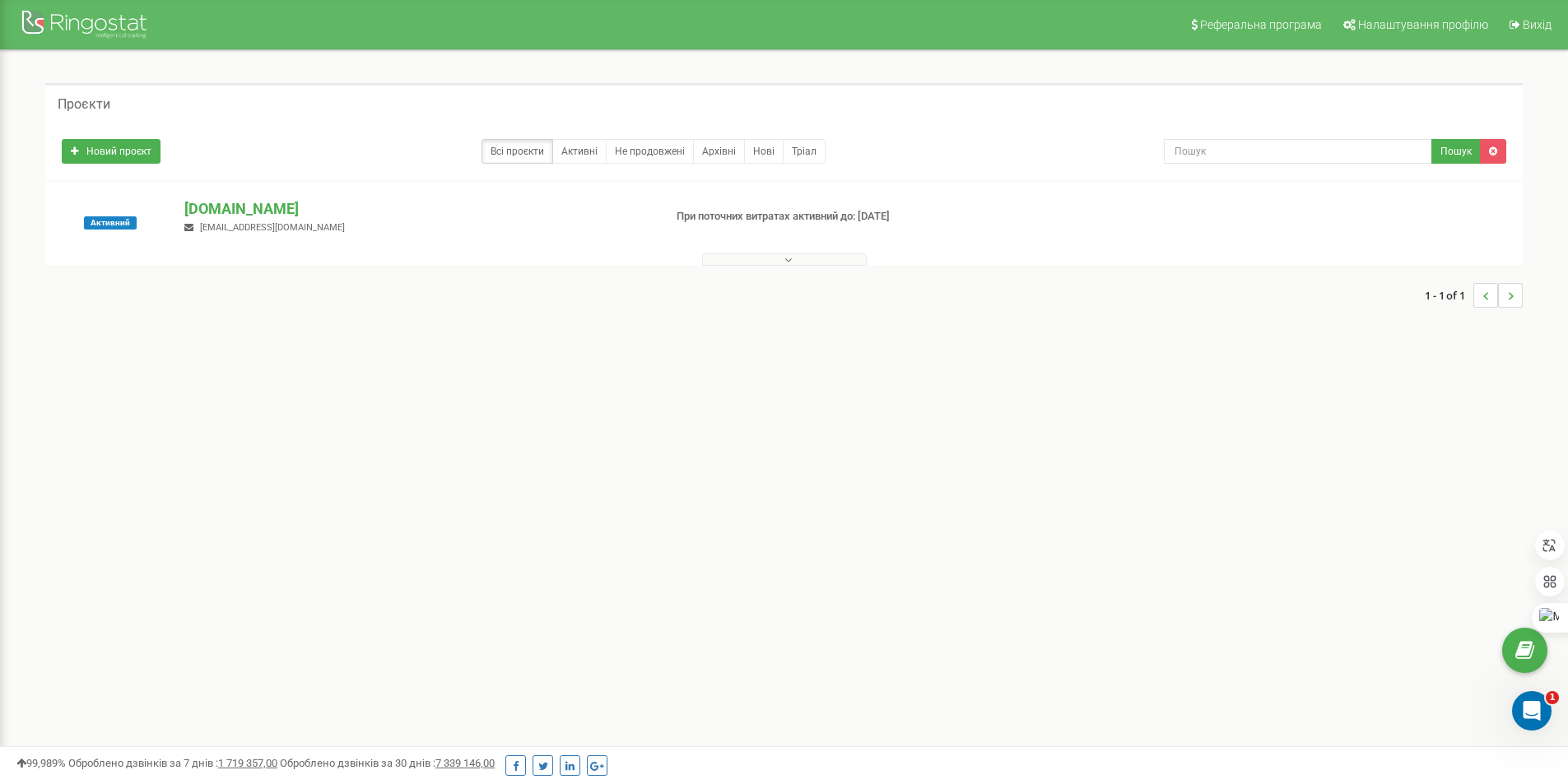
drag, startPoint x: 0, startPoint y: 0, endPoint x: 942, endPoint y: 440, distance: 1039.7
click at [942, 440] on div "Реферальна програма Налаштування профілю Вихід Проєкти Новий проєкт Всі проєкти…" at bounding box center [784, 494] width 1568 height 988
click at [788, 258] on icon at bounding box center [788, 260] width 7 height 11
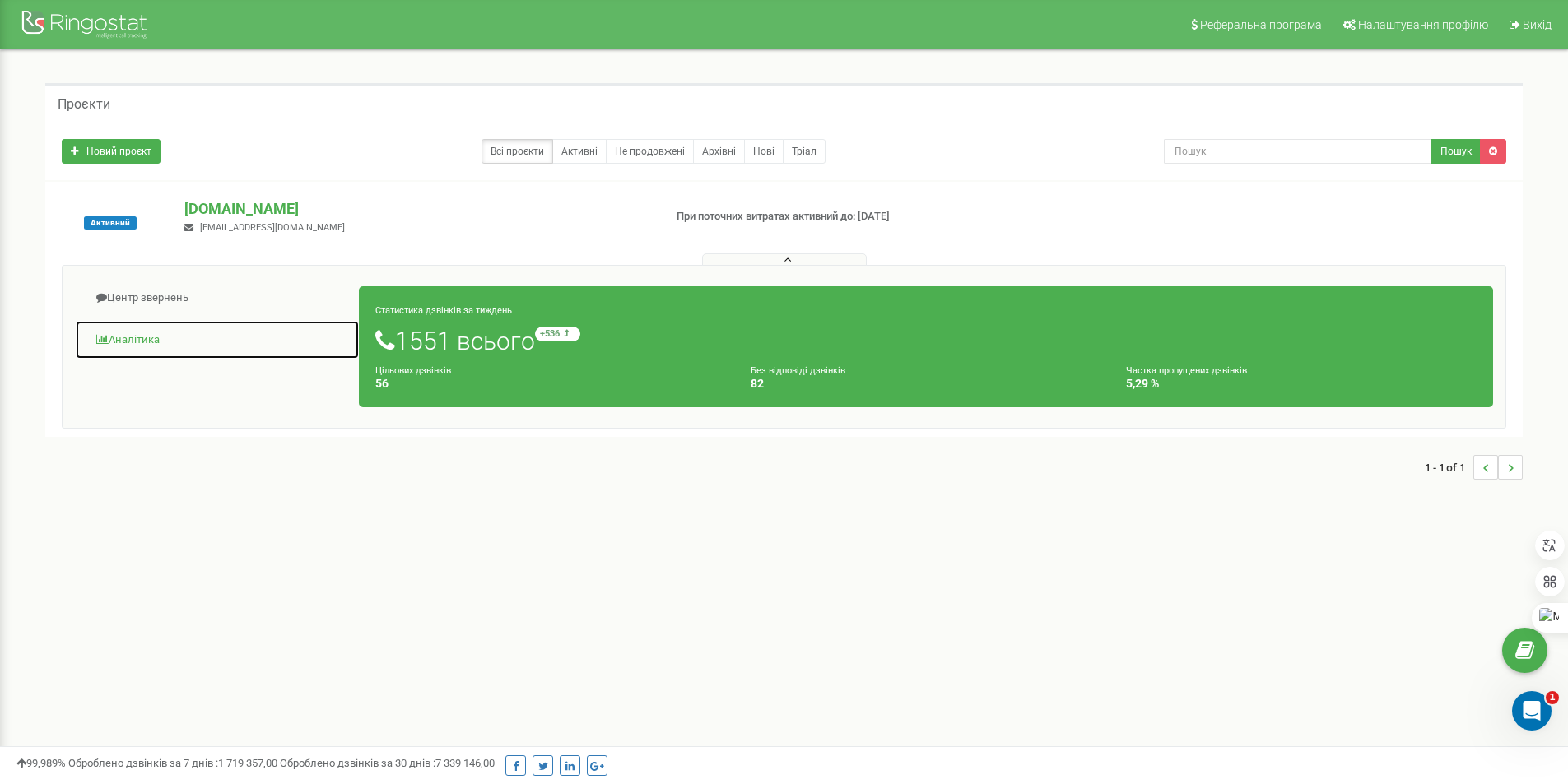
click at [132, 339] on link "Аналiтика" at bounding box center [217, 341] width 285 height 41
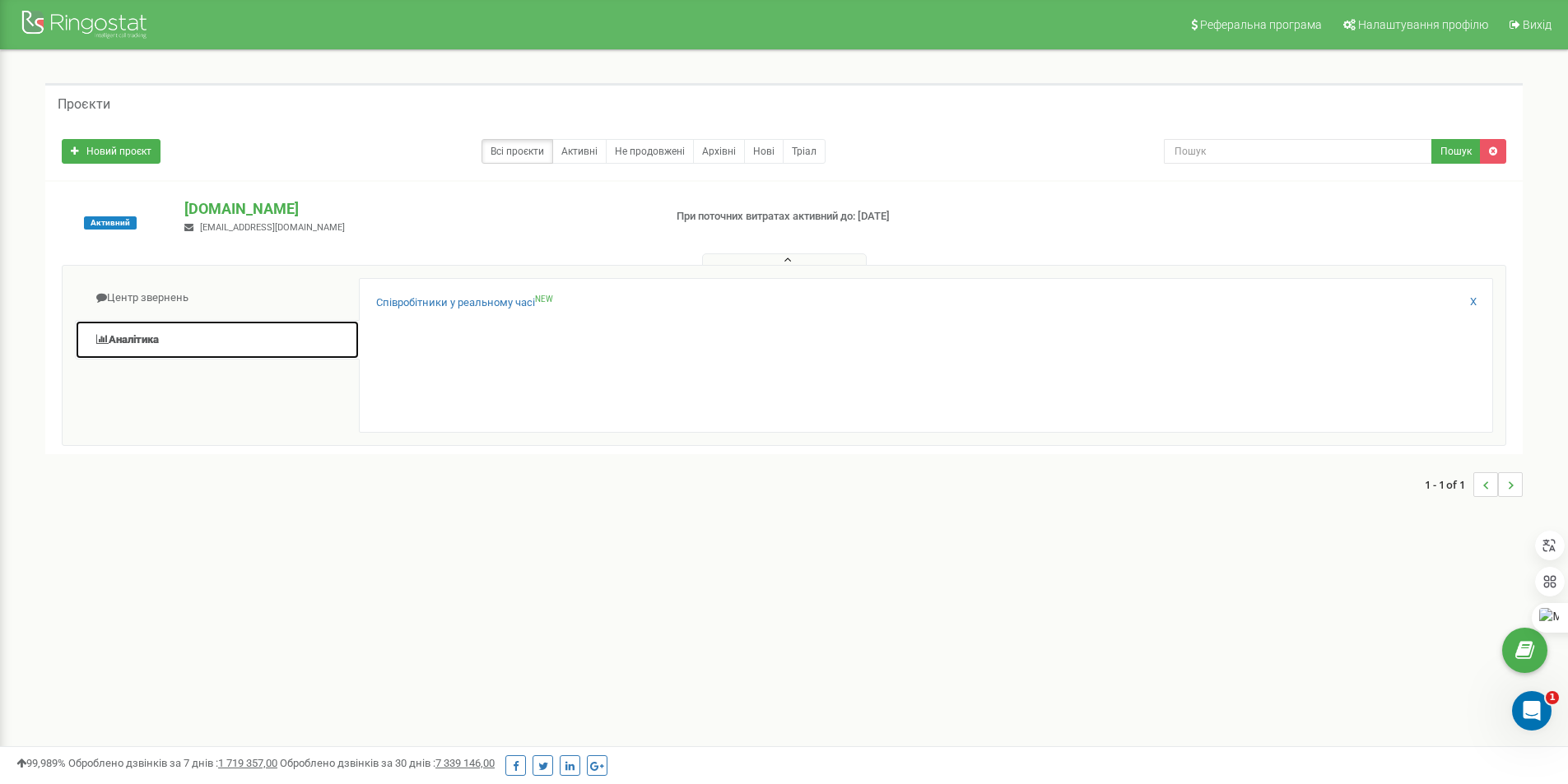
click at [139, 343] on link "Аналiтика" at bounding box center [217, 341] width 285 height 41
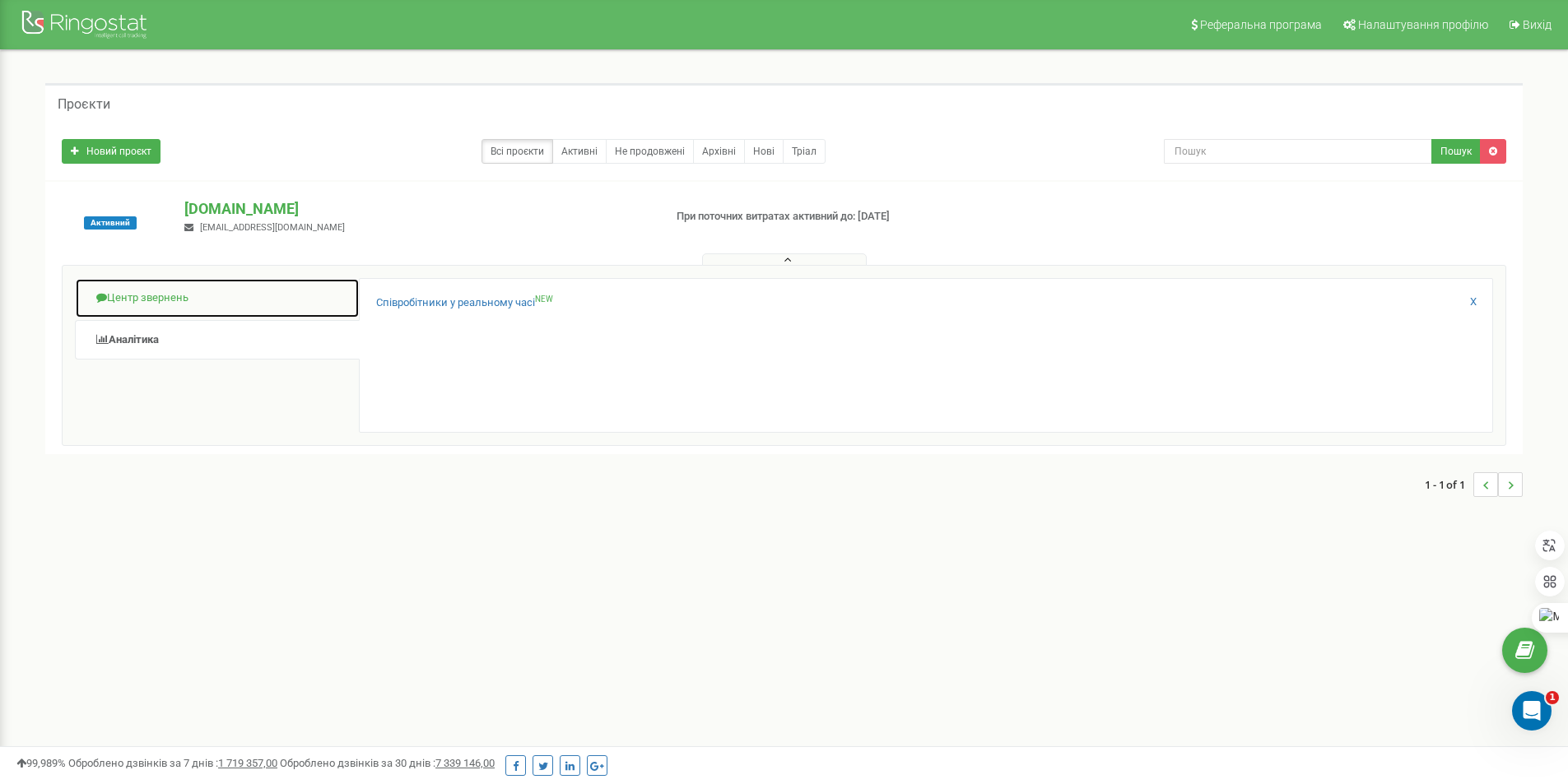
click at [170, 308] on link "Центр звернень" at bounding box center [217, 298] width 285 height 41
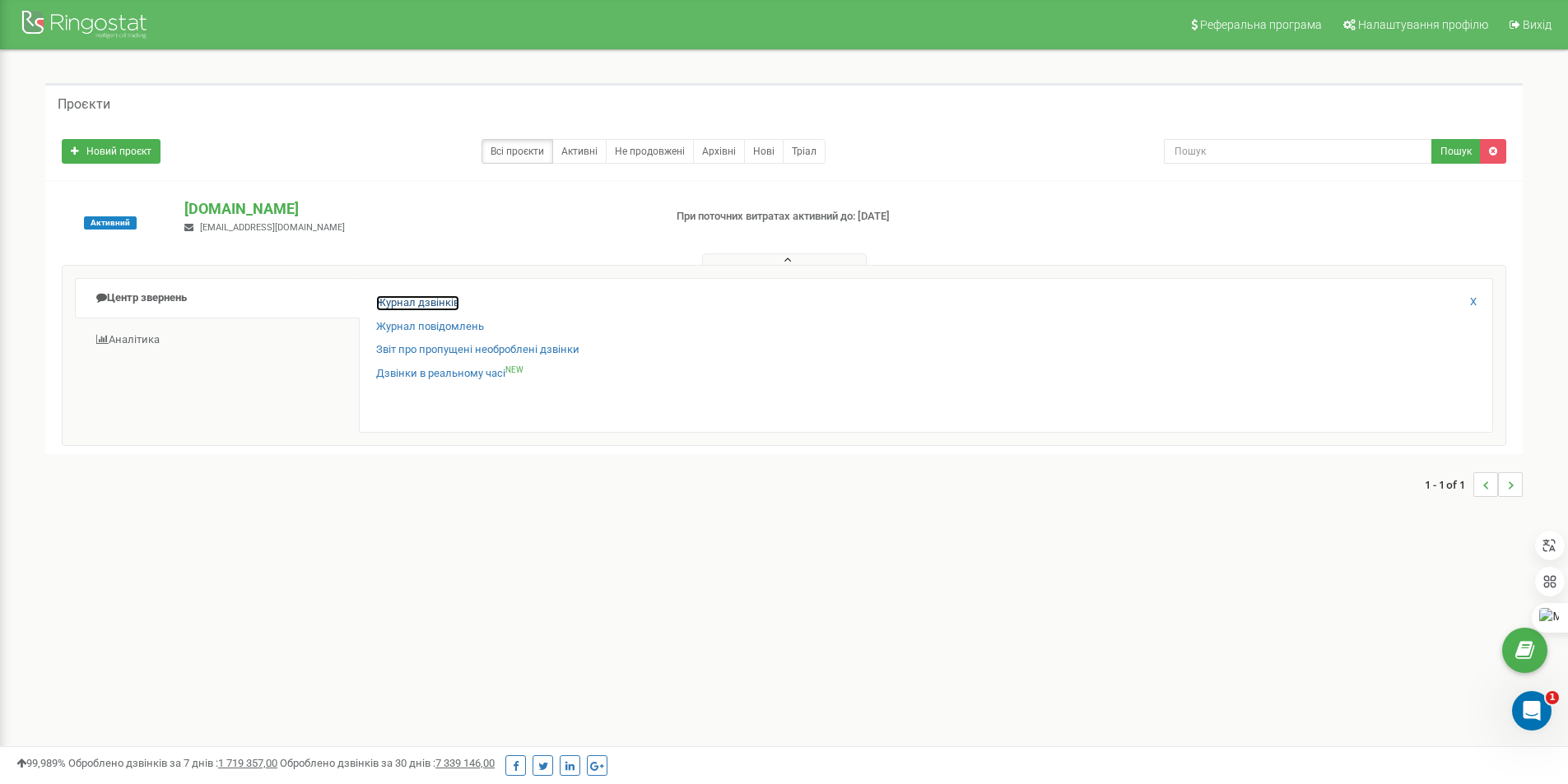
click at [434, 301] on link "Журнал дзвінків" at bounding box center [418, 304] width 83 height 16
